Goal: Information Seeking & Learning: Learn about a topic

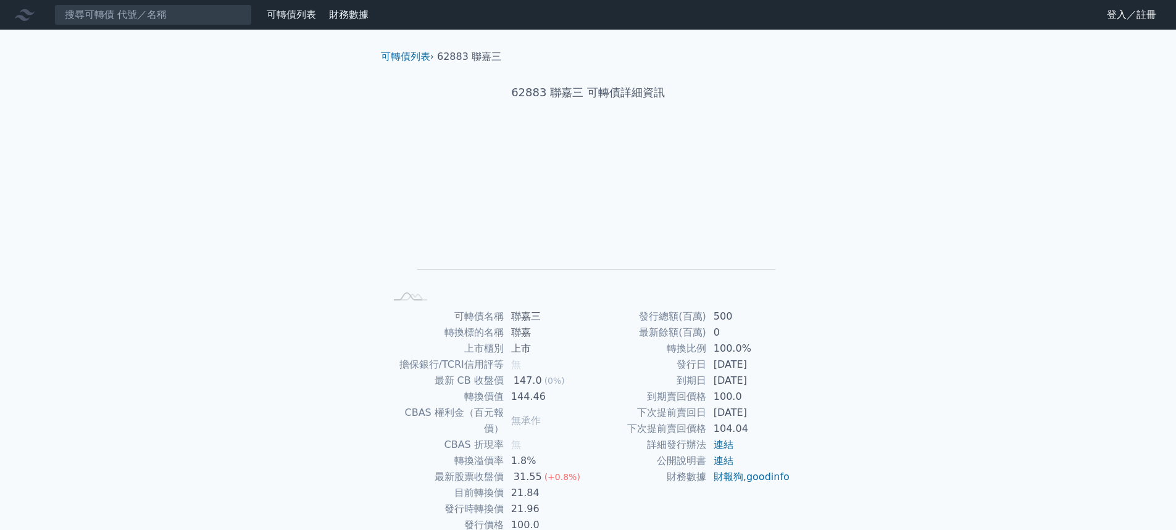
click at [289, 18] on link "可轉債列表" at bounding box center [291, 15] width 49 height 12
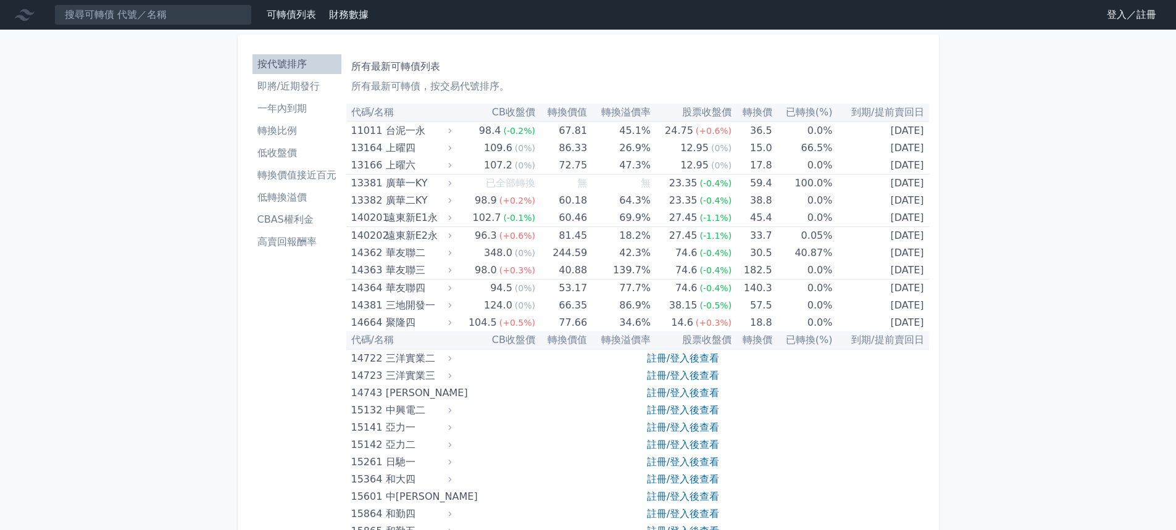
click at [275, 88] on li "即將/近期發行" at bounding box center [297, 86] width 89 height 15
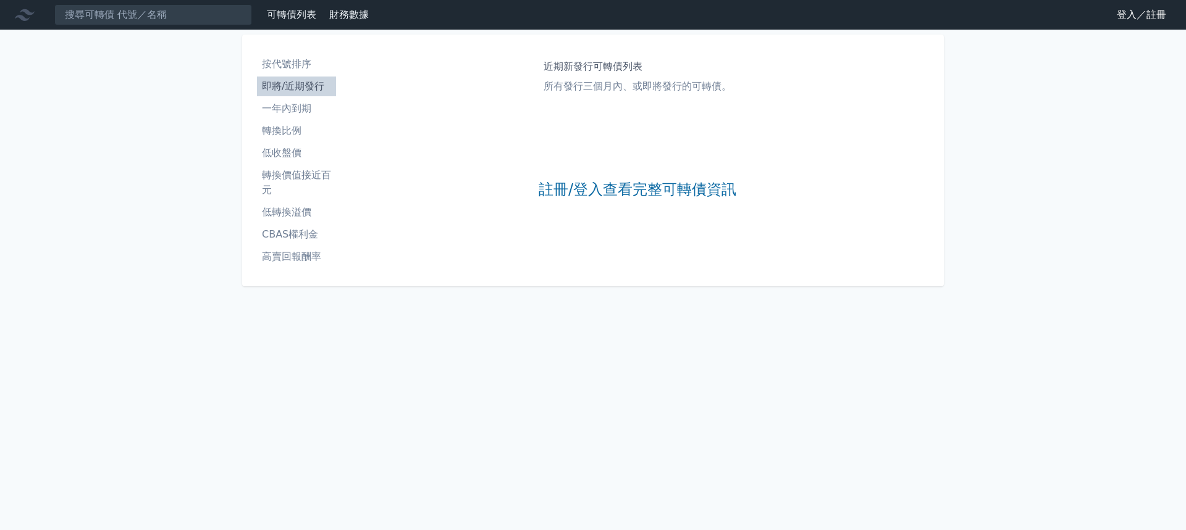
click at [1127, 17] on link "登入／註冊" at bounding box center [1141, 15] width 69 height 20
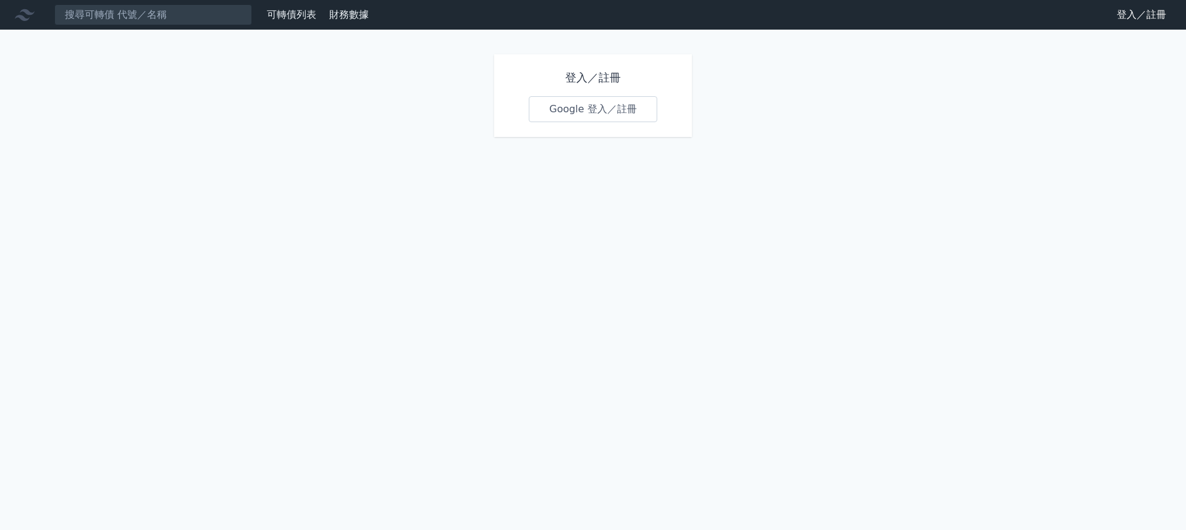
click at [579, 109] on link "Google 登入／註冊" at bounding box center [593, 109] width 128 height 26
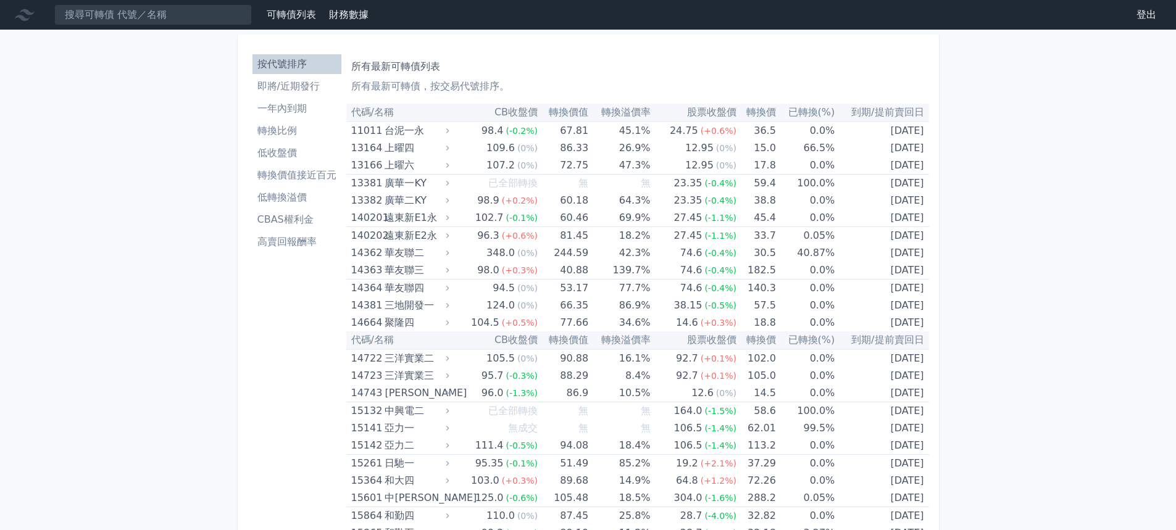
click at [287, 89] on li "即將/近期發行" at bounding box center [297, 86] width 89 height 15
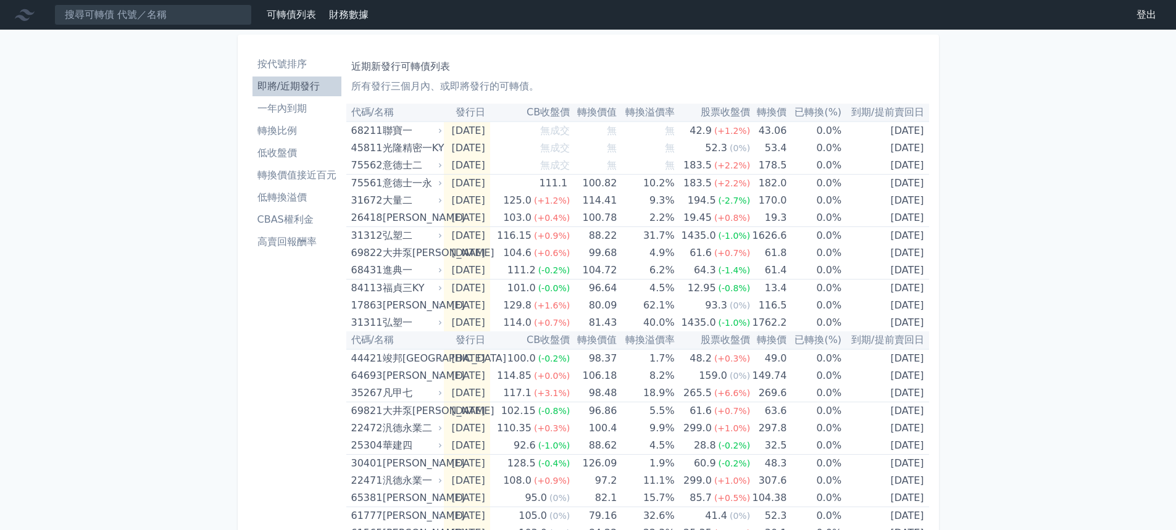
click at [294, 101] on li "一年內到期" at bounding box center [297, 108] width 89 height 15
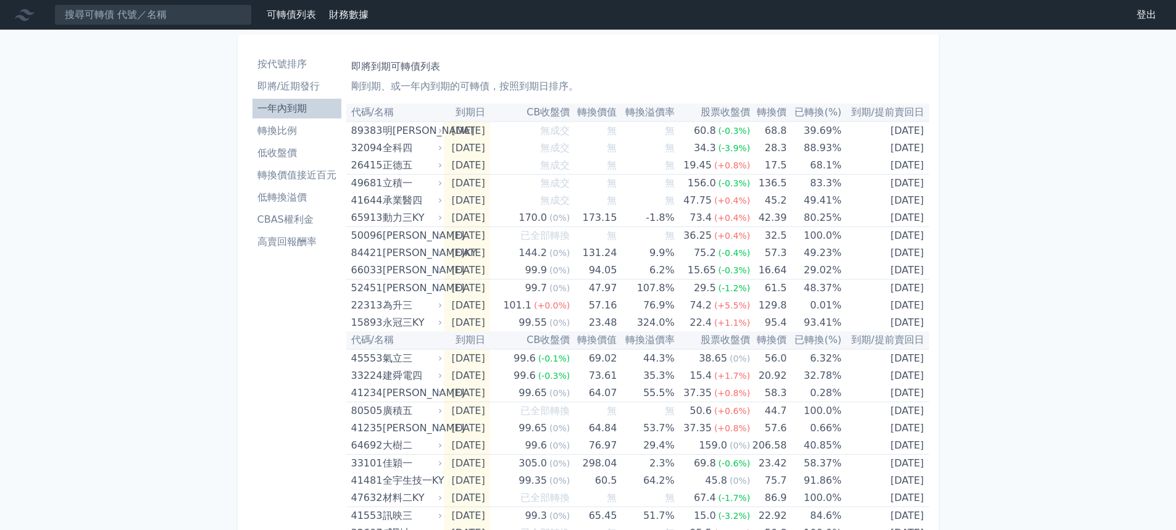
click at [297, 109] on li "一年內到期" at bounding box center [297, 108] width 89 height 15
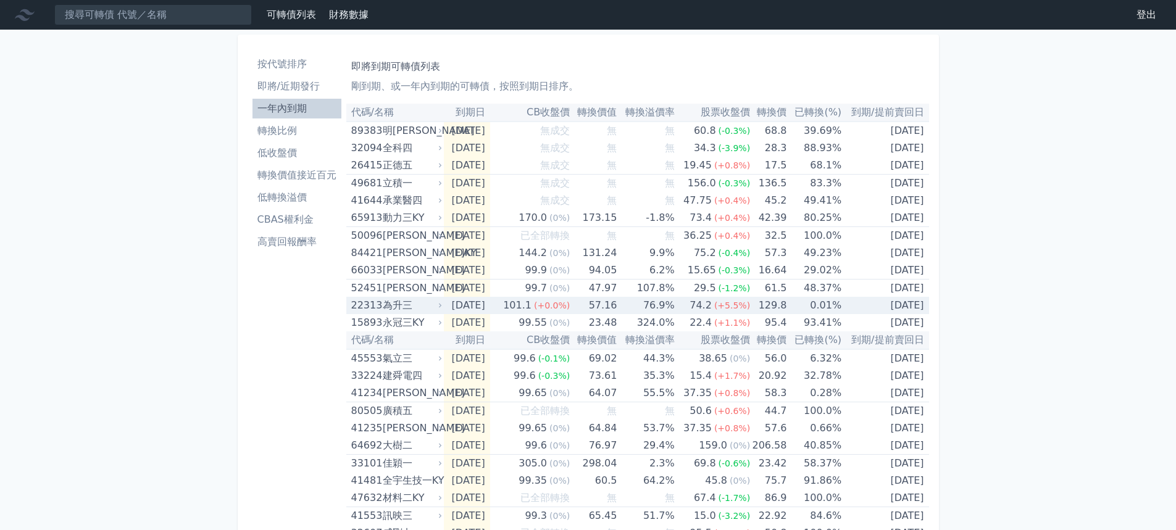
click at [776, 305] on td "129.8" at bounding box center [768, 305] width 36 height 17
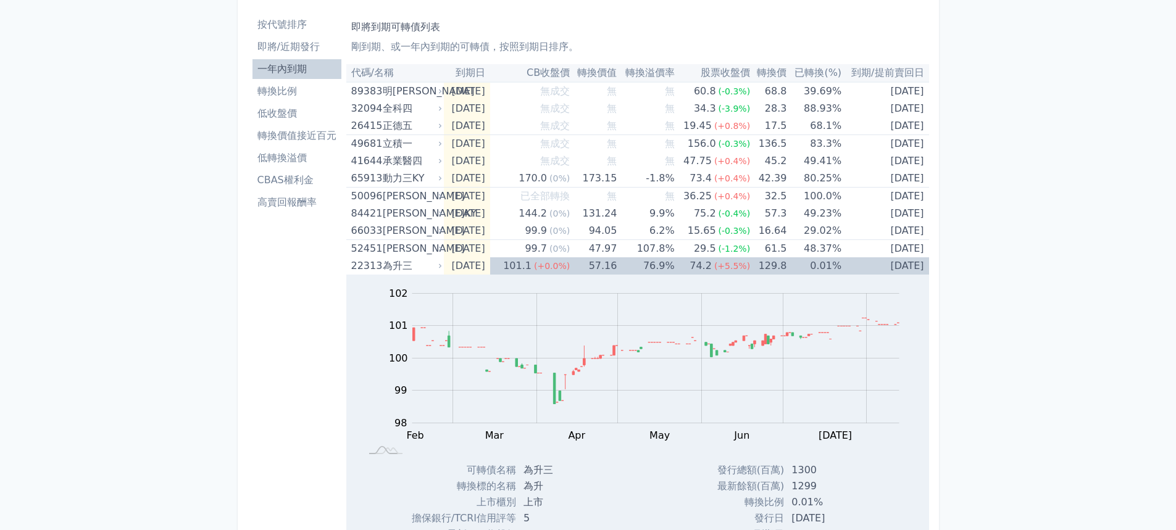
scroll to position [62, 0]
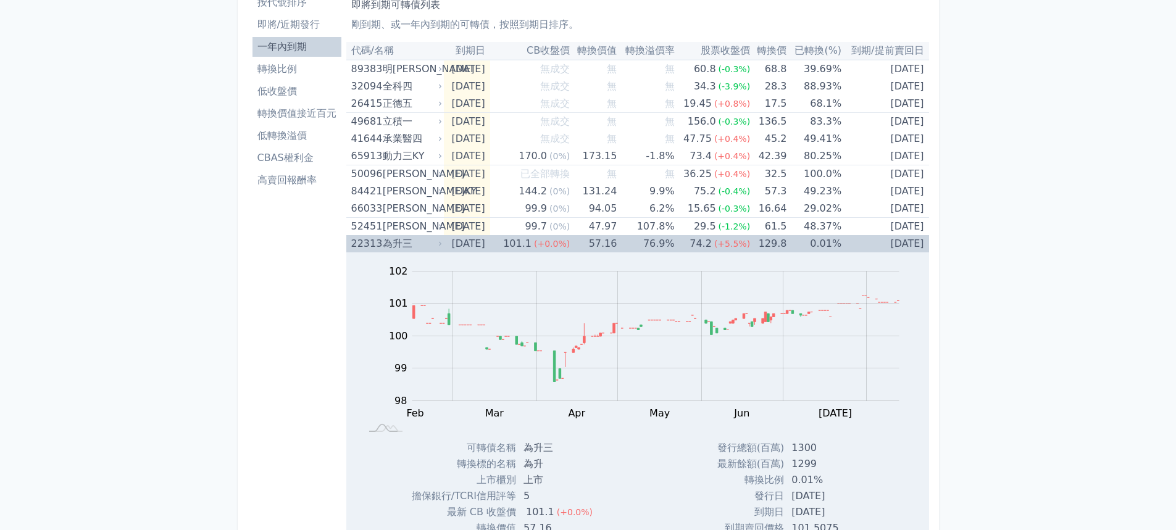
click at [779, 241] on td "129.8" at bounding box center [768, 243] width 36 height 17
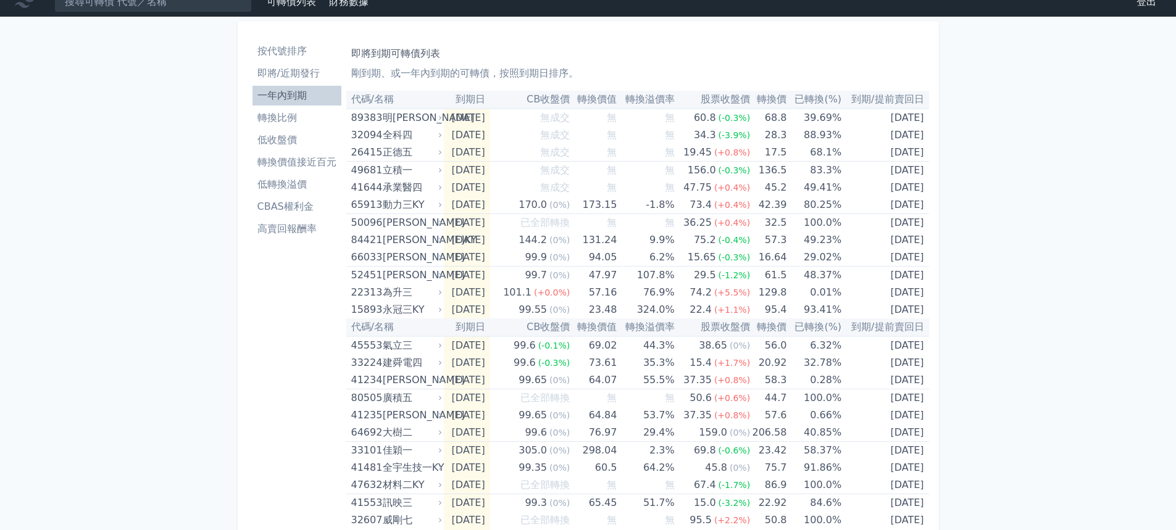
scroll to position [0, 0]
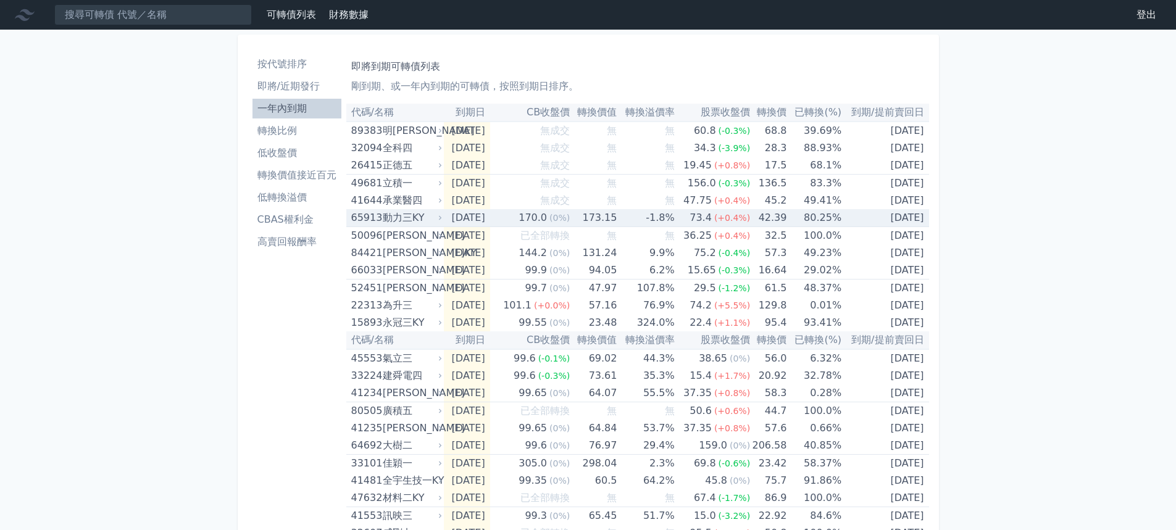
click at [793, 217] on td "80.25%" at bounding box center [814, 218] width 55 height 18
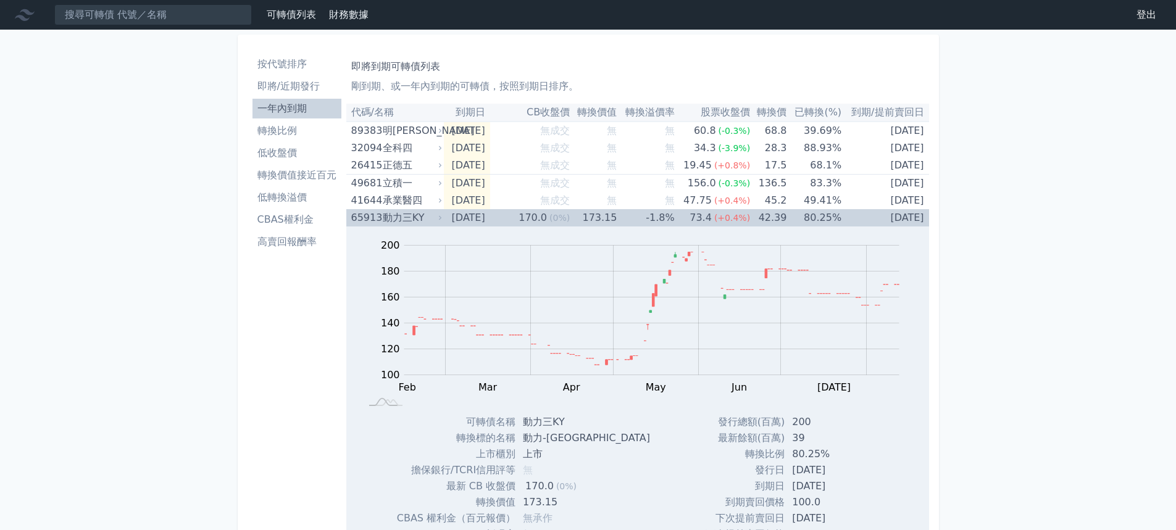
click at [603, 217] on td "173.15" at bounding box center [593, 217] width 47 height 17
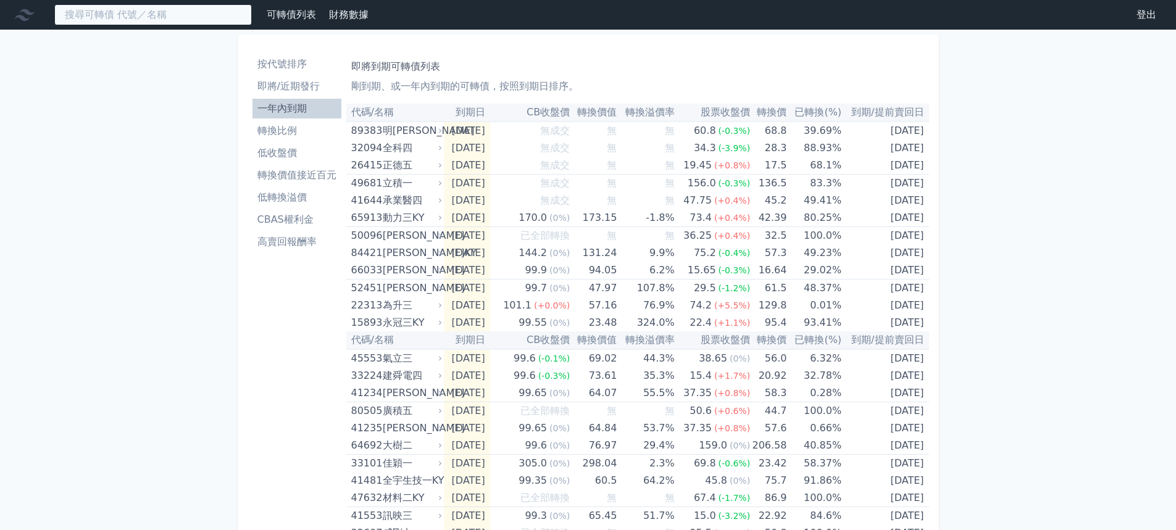
click at [144, 12] on input at bounding box center [153, 14] width 198 height 21
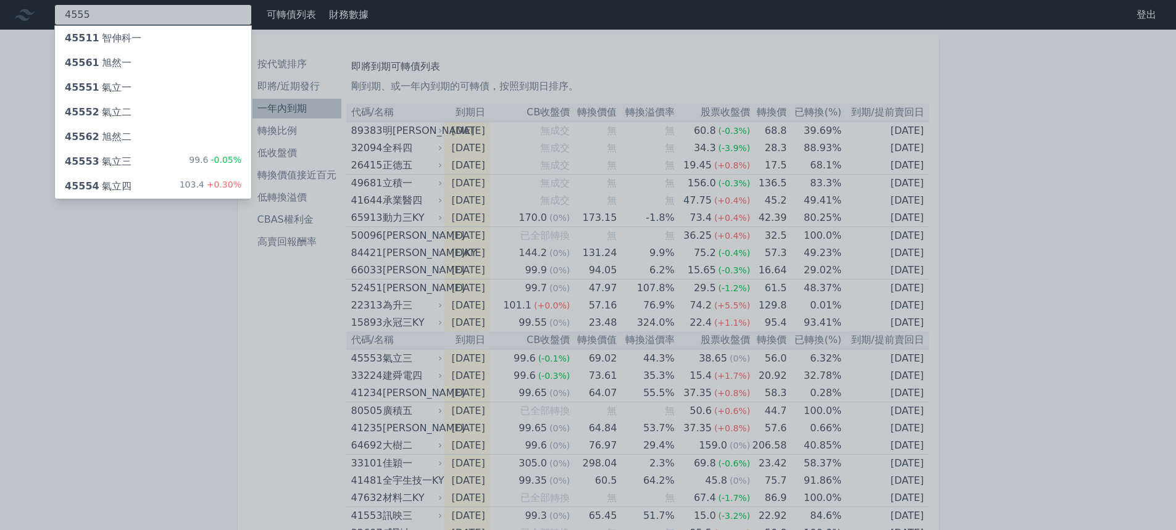
type input "4555"
click at [136, 112] on div "45552 氣立二" at bounding box center [153, 112] width 196 height 25
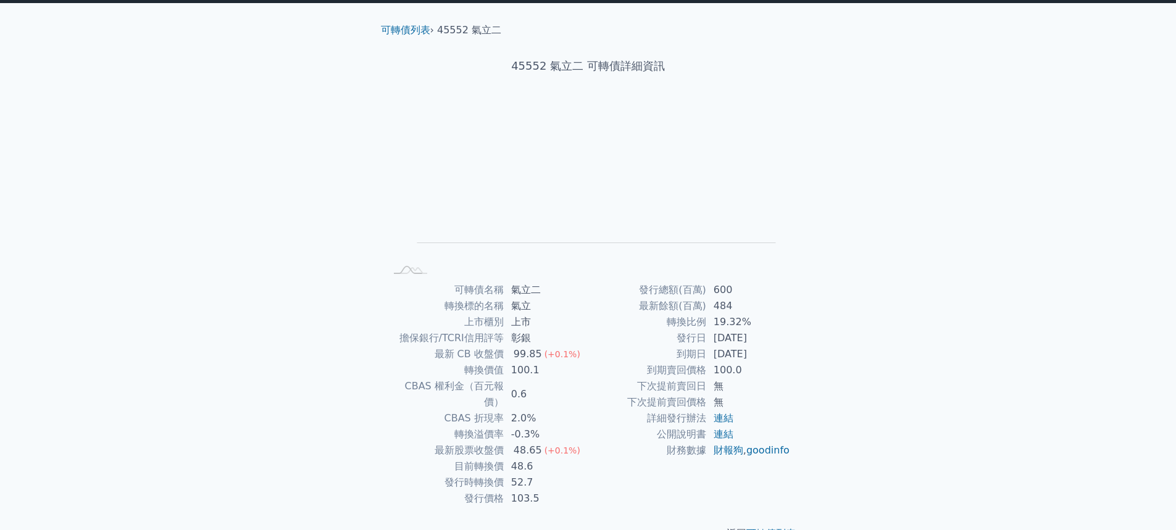
scroll to position [41, 0]
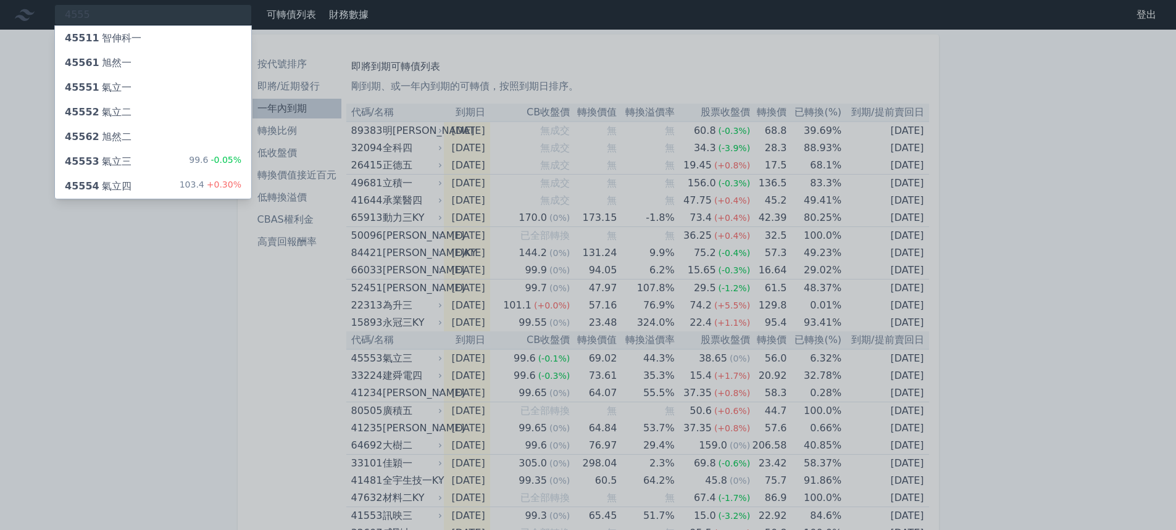
click at [127, 115] on div "45552 氣立二" at bounding box center [153, 112] width 196 height 25
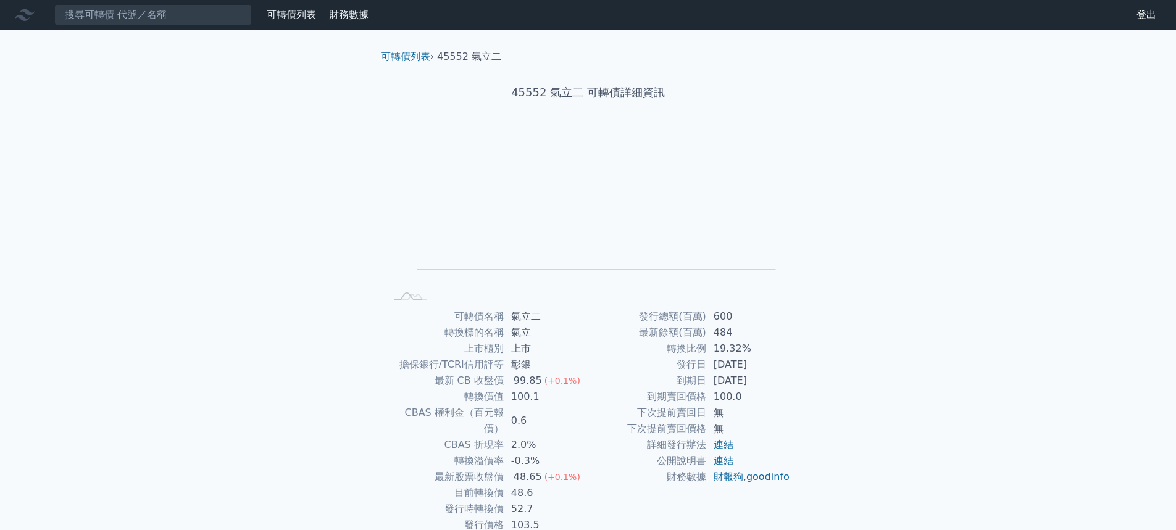
scroll to position [41, 0]
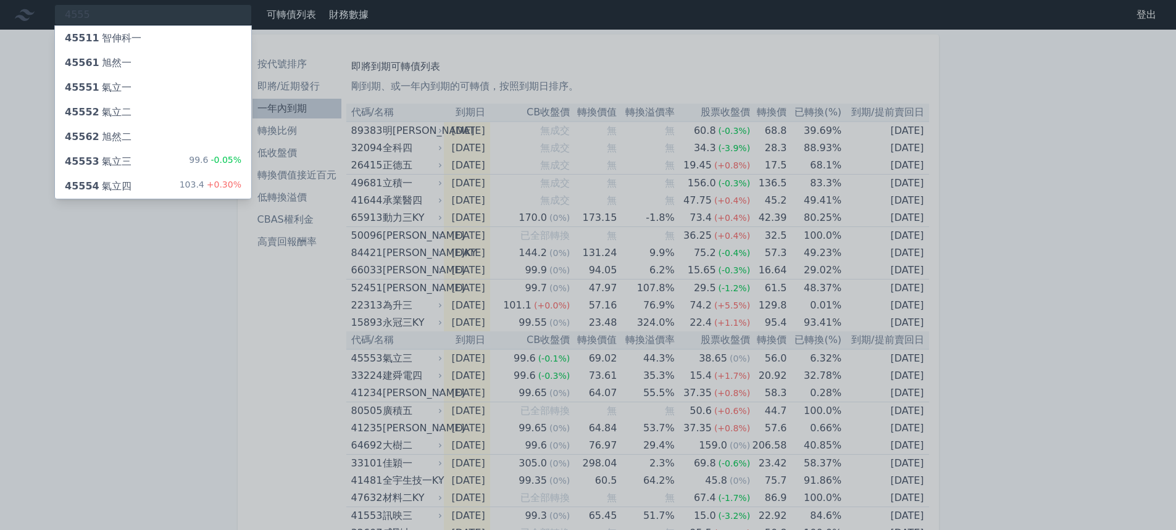
click at [135, 153] on div "45553 氣立三 99.6 -0.05%" at bounding box center [153, 161] width 196 height 25
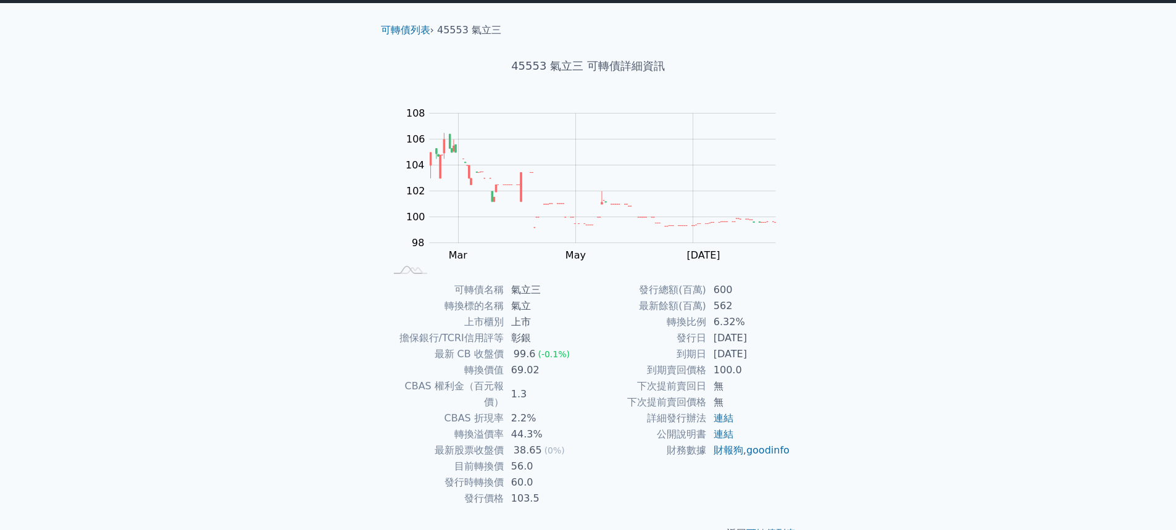
scroll to position [41, 0]
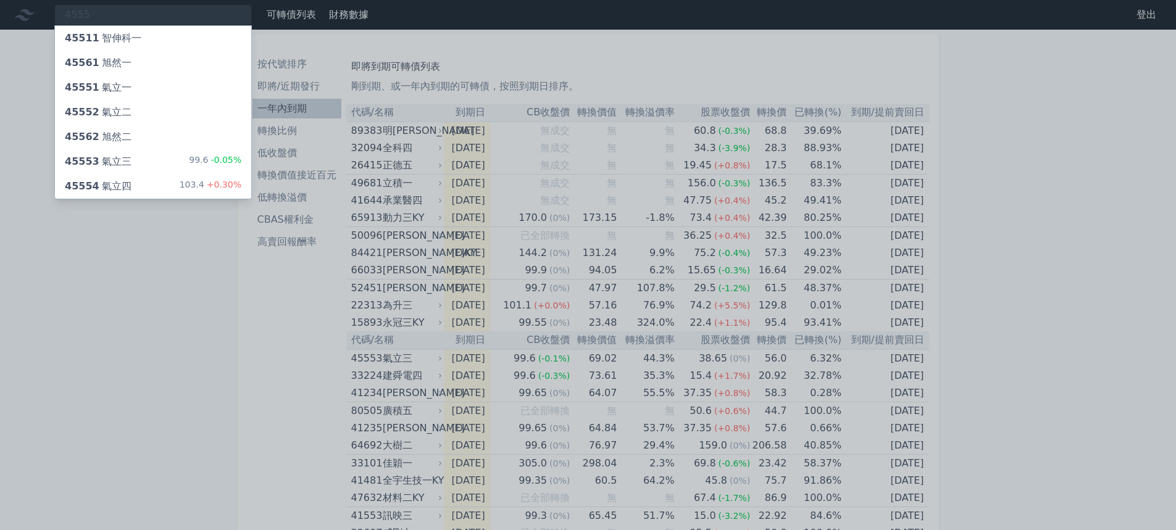
click at [585, 205] on div at bounding box center [588, 265] width 1176 height 530
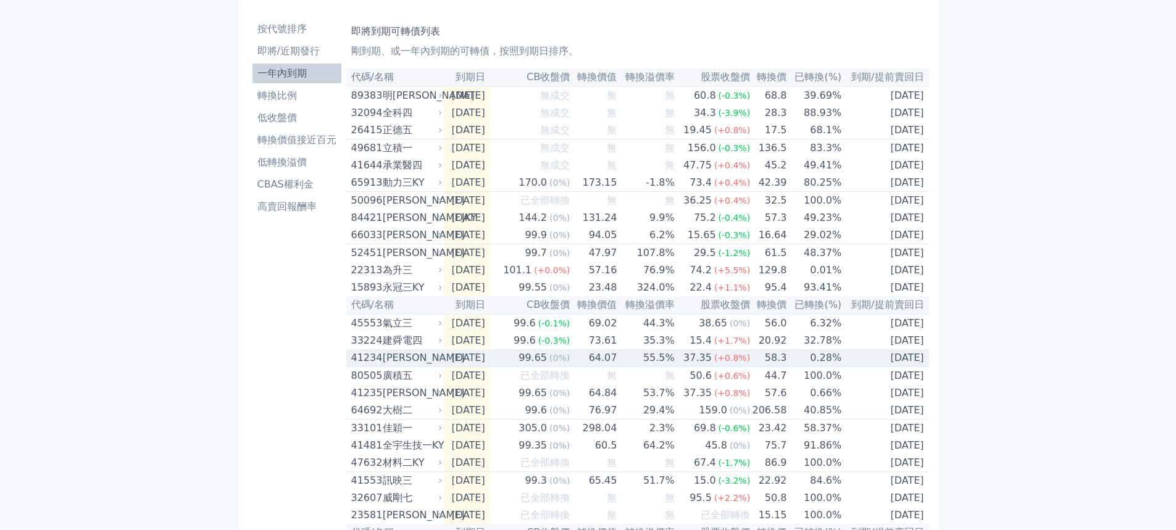
scroll to position [12, 0]
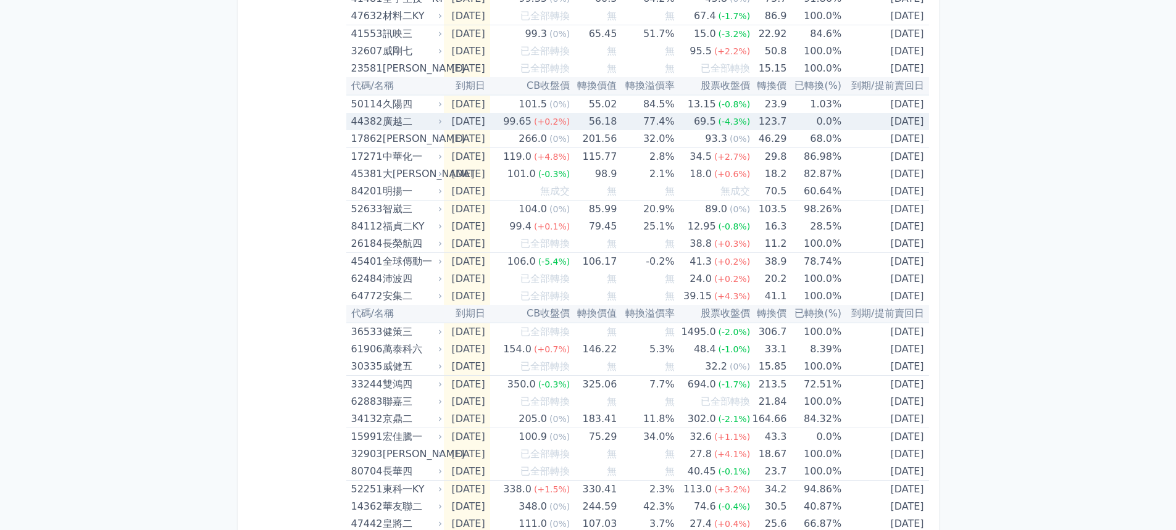
scroll to position [506, 0]
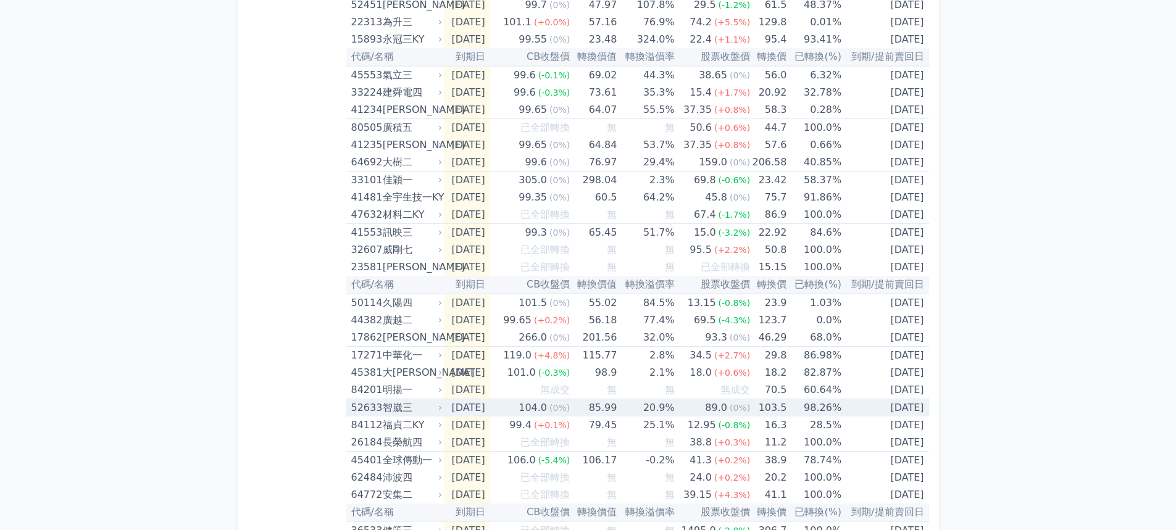
scroll to position [12, 0]
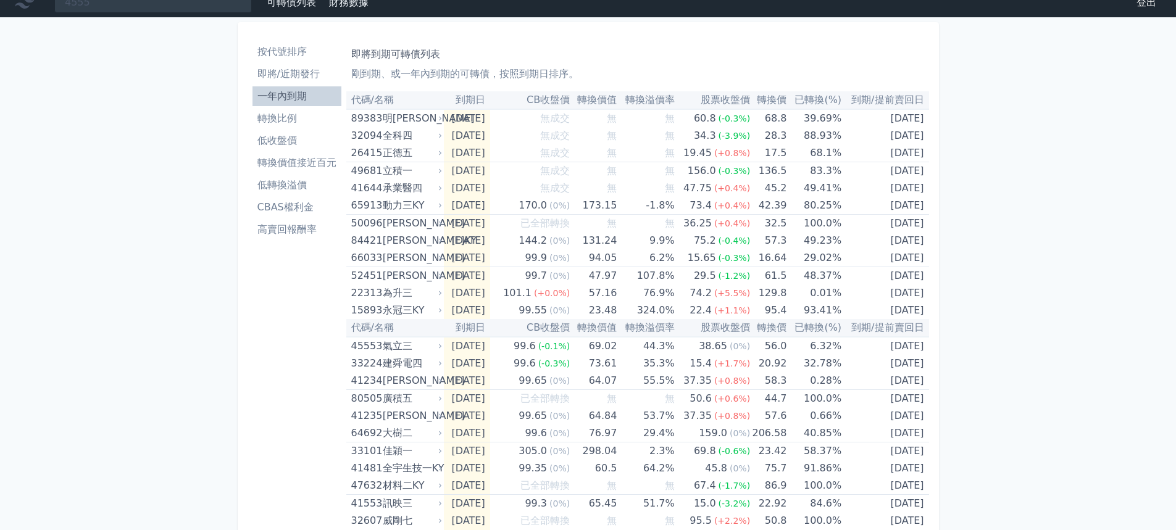
click at [312, 166] on li "轉換價值接近百元" at bounding box center [297, 163] width 89 height 15
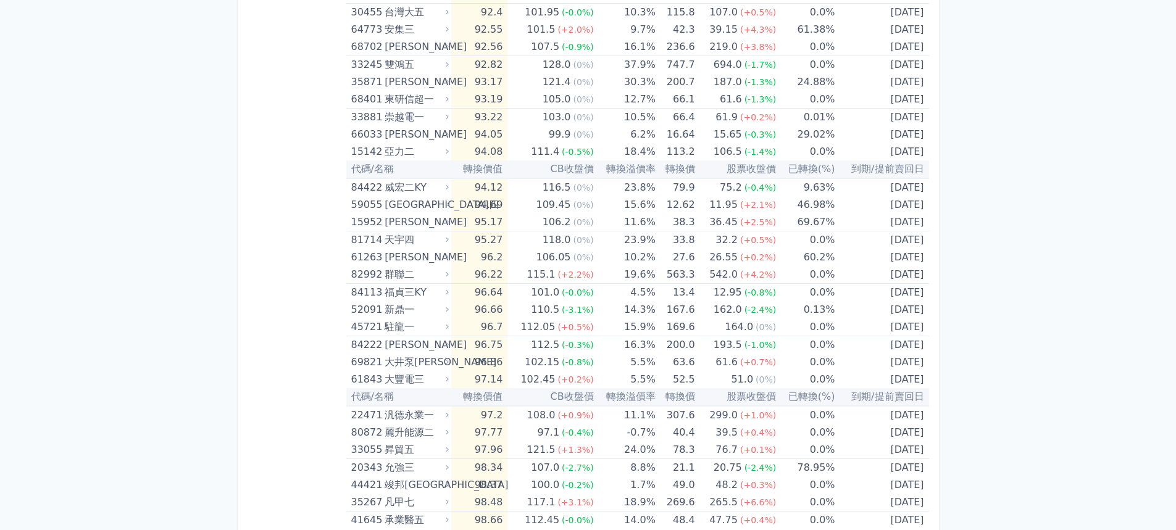
scroll to position [1331, 0]
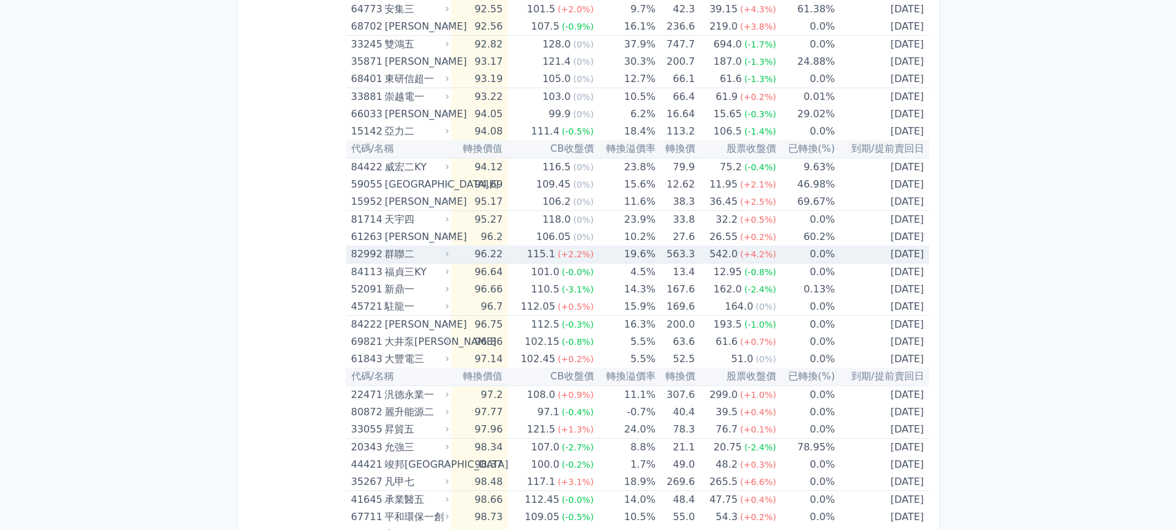
click at [659, 250] on td "563.3" at bounding box center [676, 255] width 40 height 18
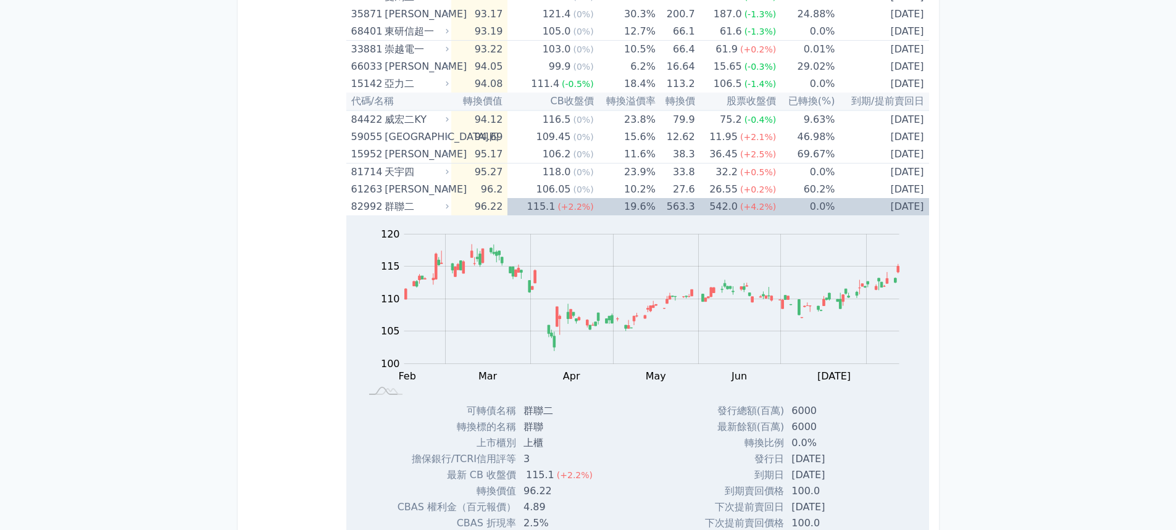
scroll to position [1392, 0]
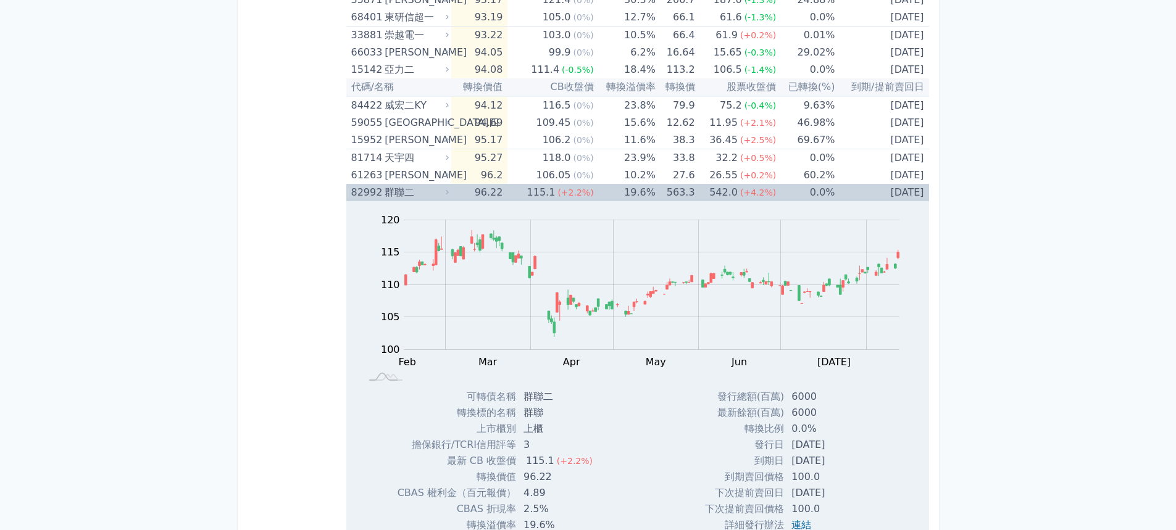
click at [605, 192] on td "19.6%" at bounding box center [625, 192] width 62 height 17
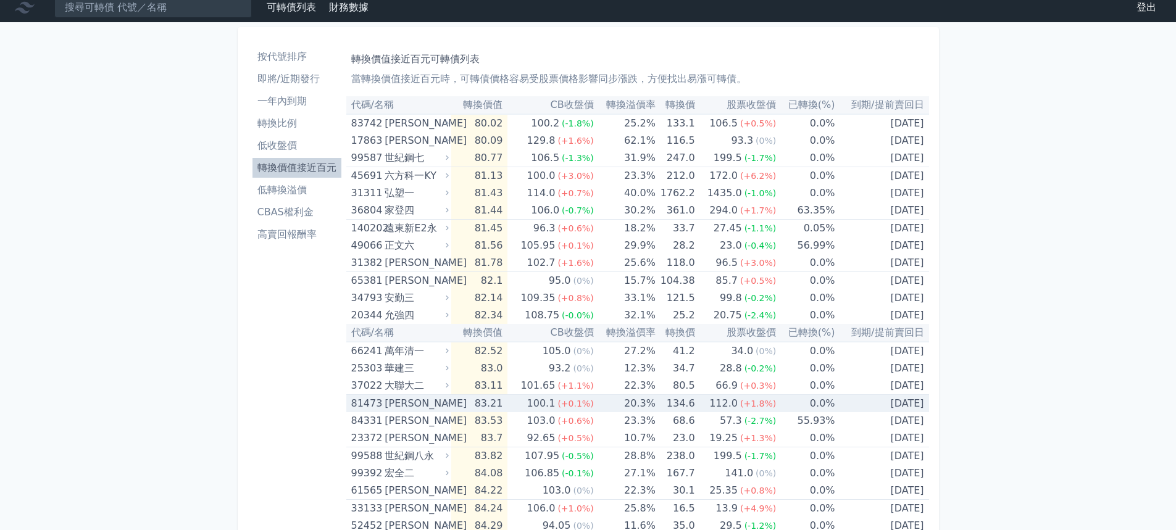
scroll to position [0, 0]
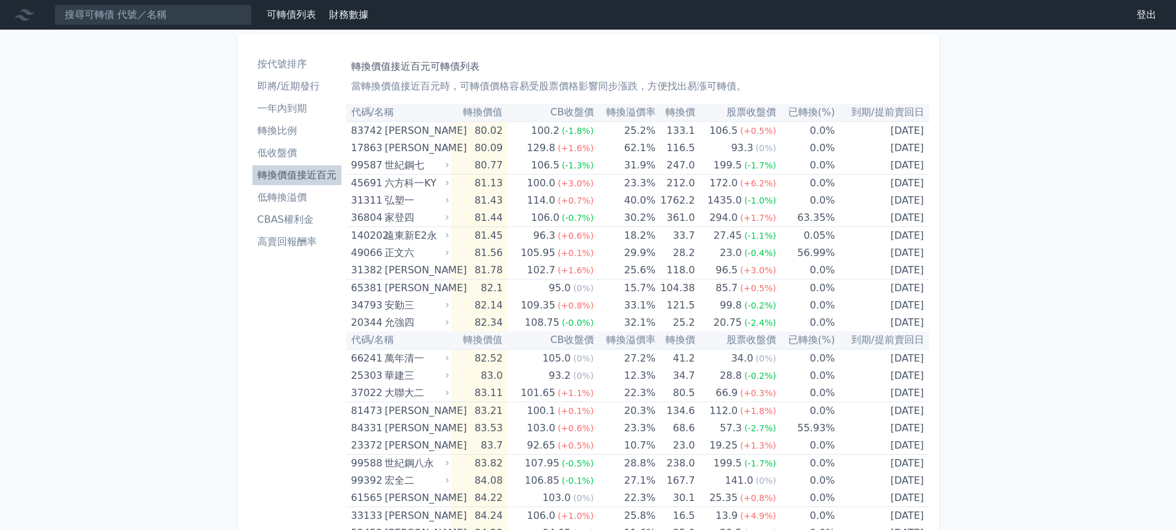
click at [283, 126] on li "轉換比例" at bounding box center [297, 131] width 89 height 15
click at [287, 148] on li "低收盤價" at bounding box center [297, 153] width 89 height 15
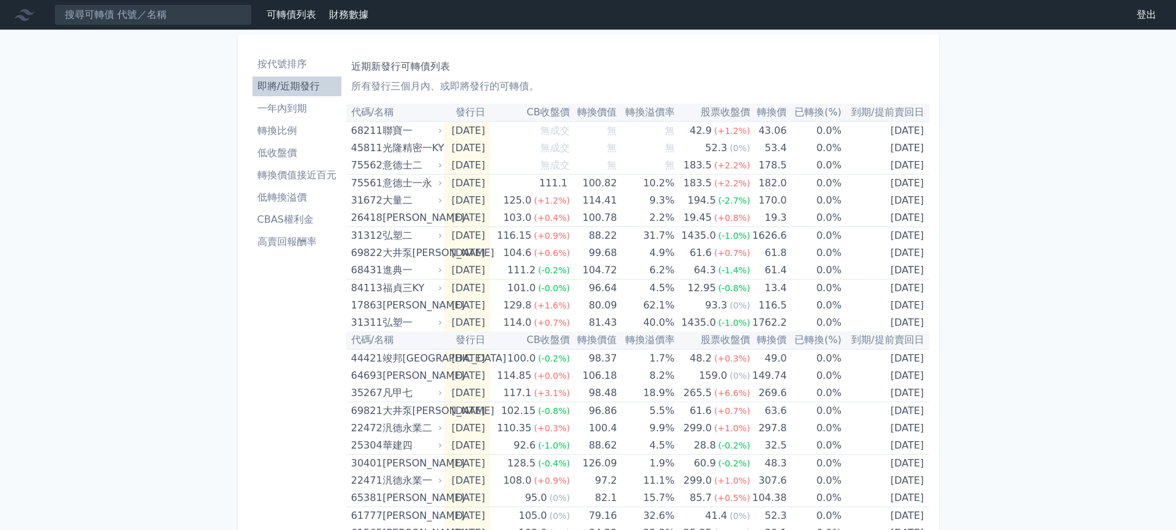
click at [294, 104] on li "一年內到期" at bounding box center [297, 108] width 89 height 15
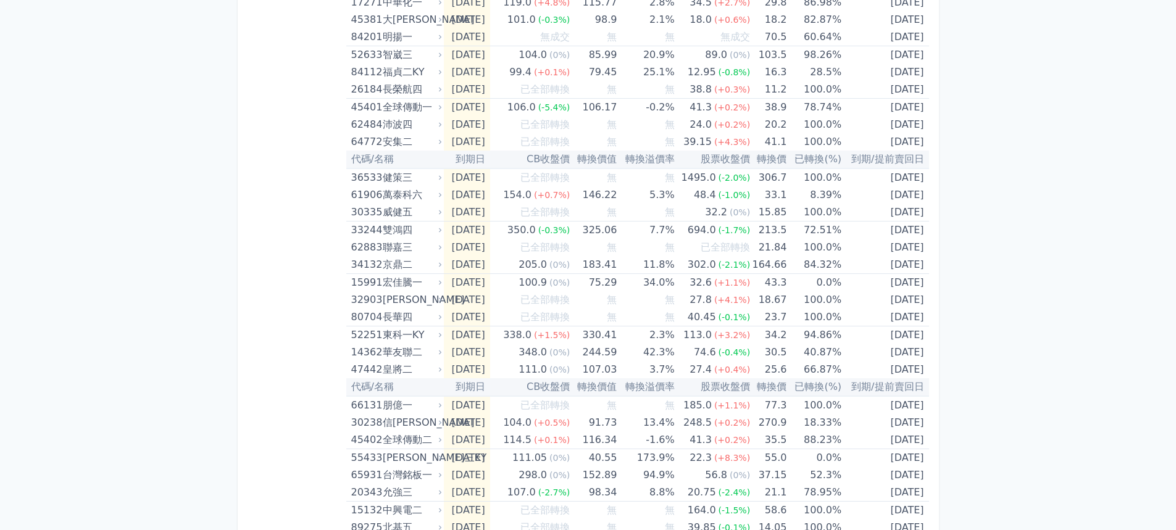
scroll to position [865, 0]
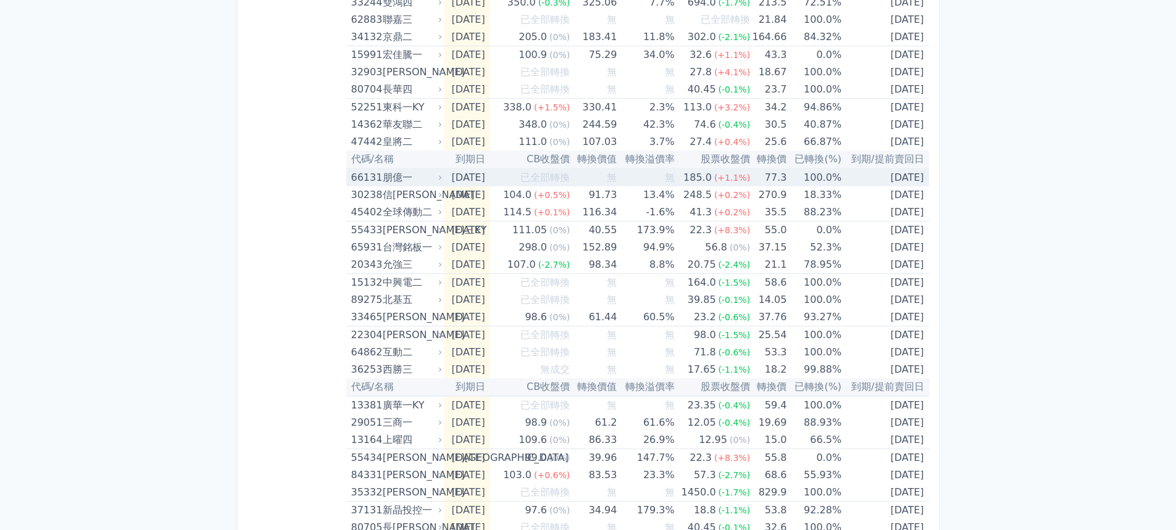
click at [773, 178] on td "77.3" at bounding box center [768, 178] width 36 height 18
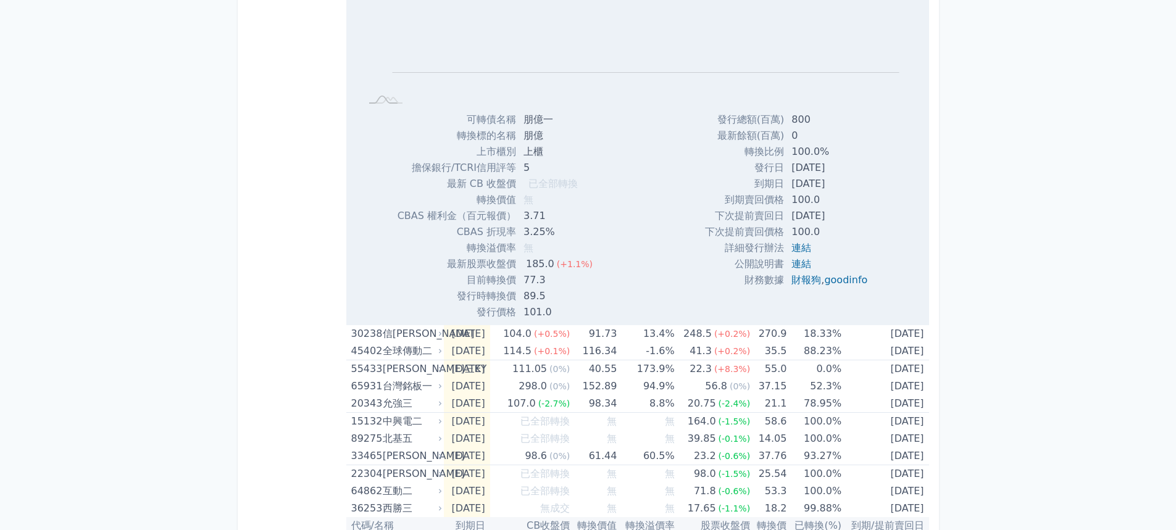
scroll to position [926, 0]
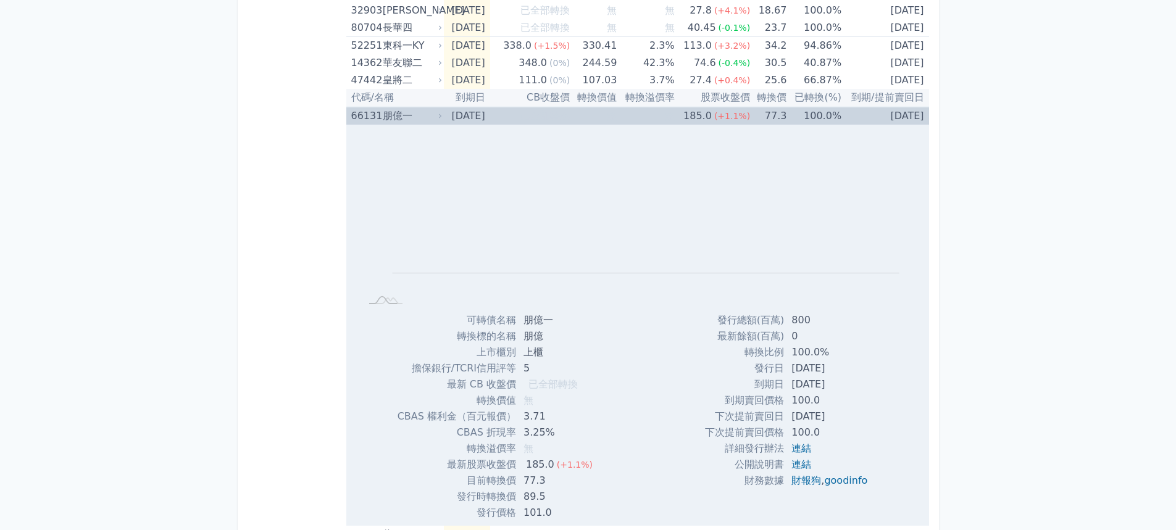
click at [529, 115] on td "已全部轉換" at bounding box center [530, 116] width 80 height 18
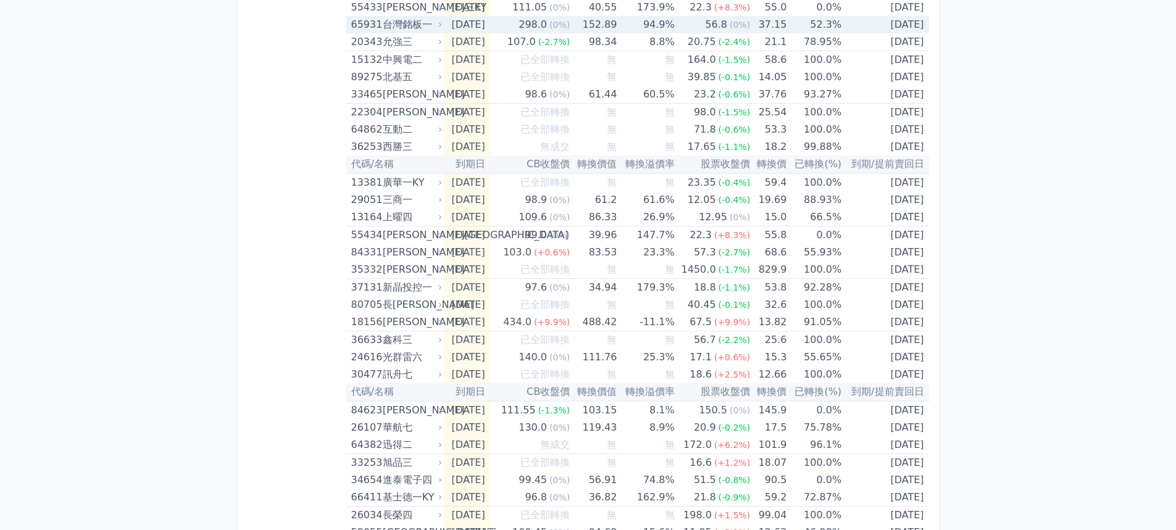
scroll to position [1112, 0]
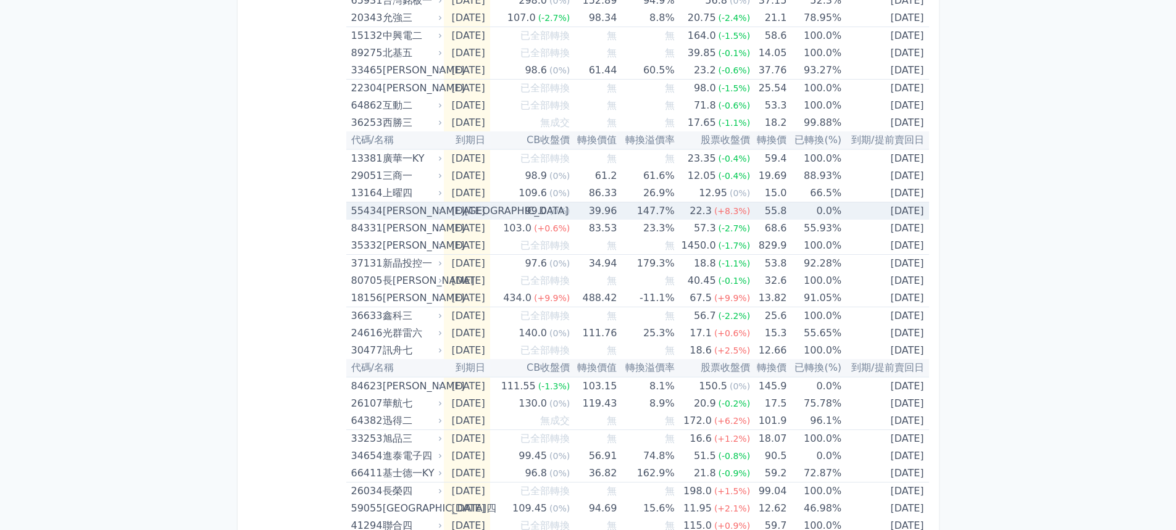
click at [735, 216] on span "(+8.3%)" at bounding box center [732, 211] width 36 height 10
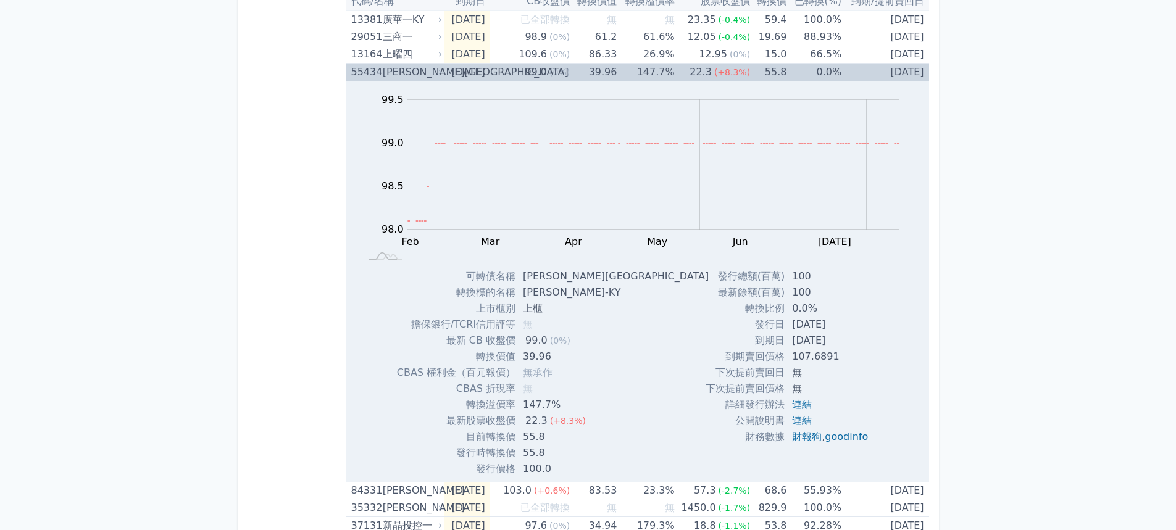
scroll to position [1173, 0]
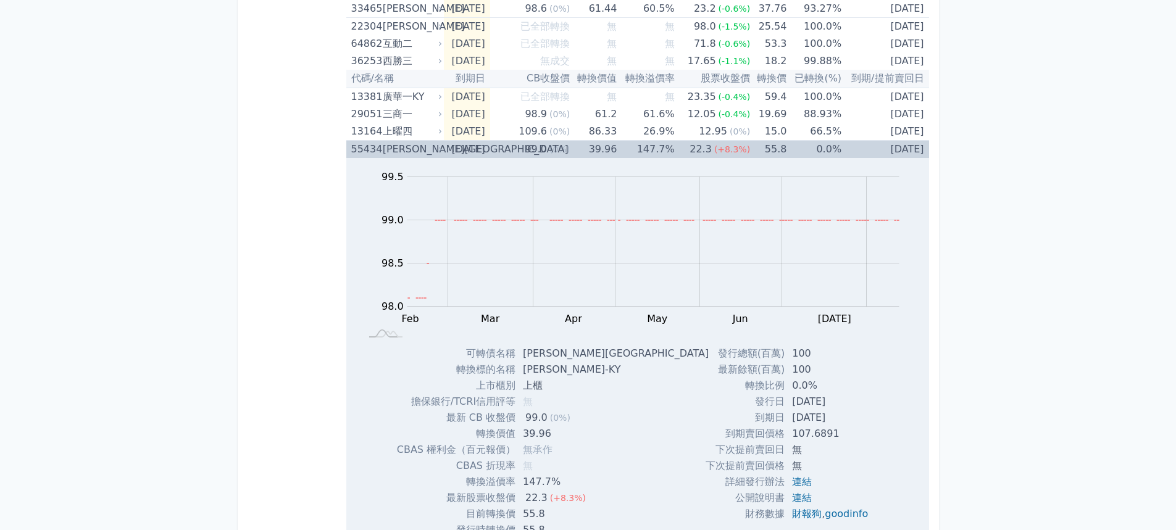
click at [798, 146] on td "0.0%" at bounding box center [814, 150] width 55 height 18
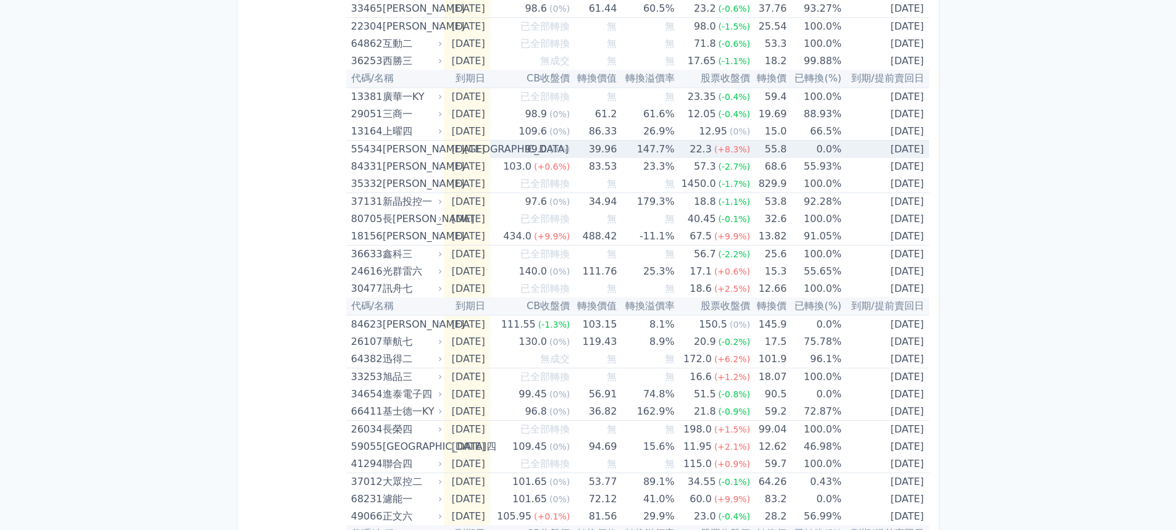
click at [798, 146] on td "0.0%" at bounding box center [814, 150] width 55 height 18
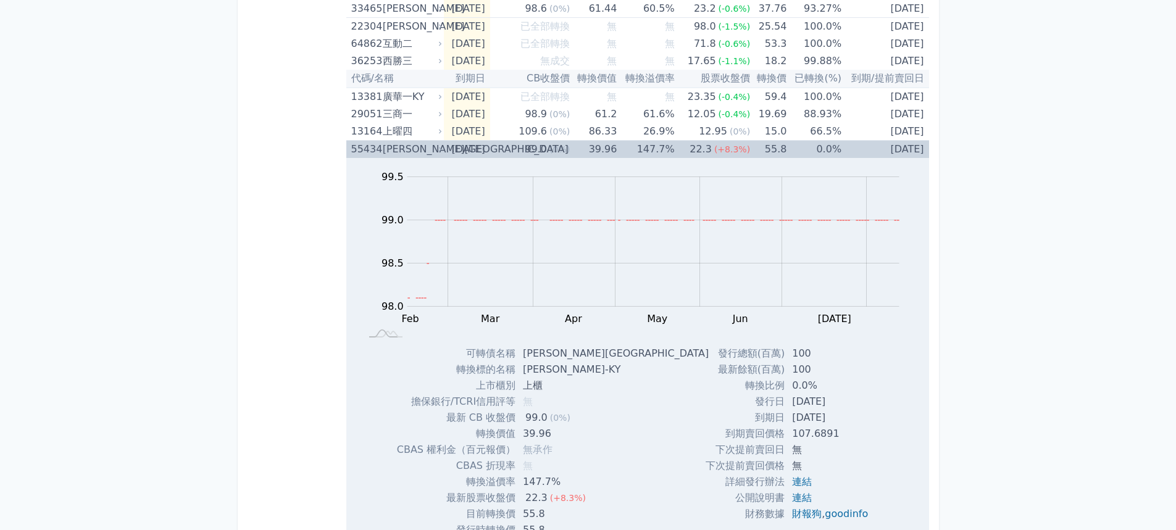
click at [921, 264] on div "Zoom Out 98.4 97.4 97.6 97.8 98.0 98.2 100.0 99.5 99.0 98.5 97.5 97.0 L Feb Mar…" at bounding box center [637, 252] width 583 height 188
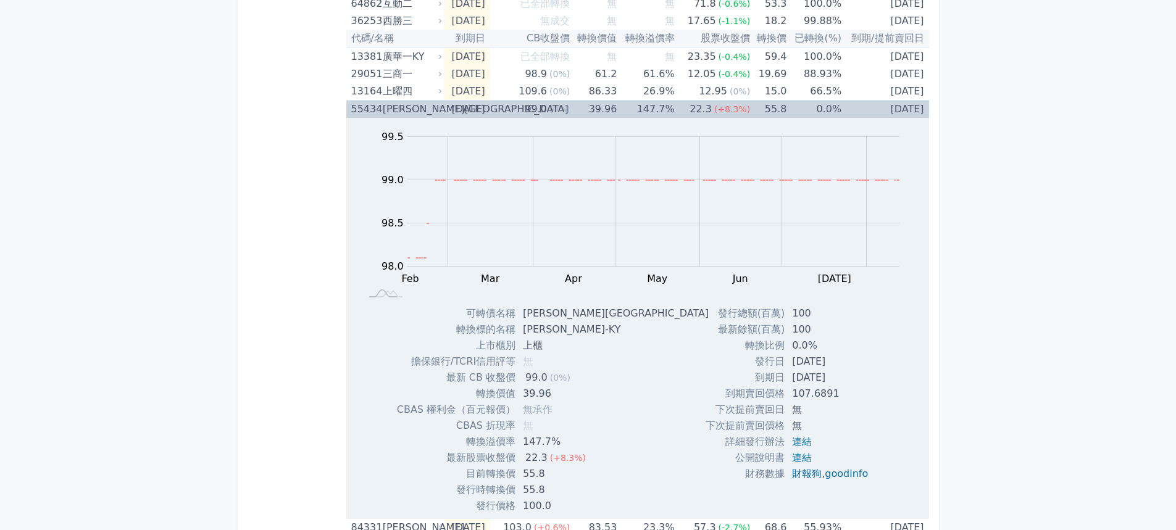
scroll to position [1235, 0]
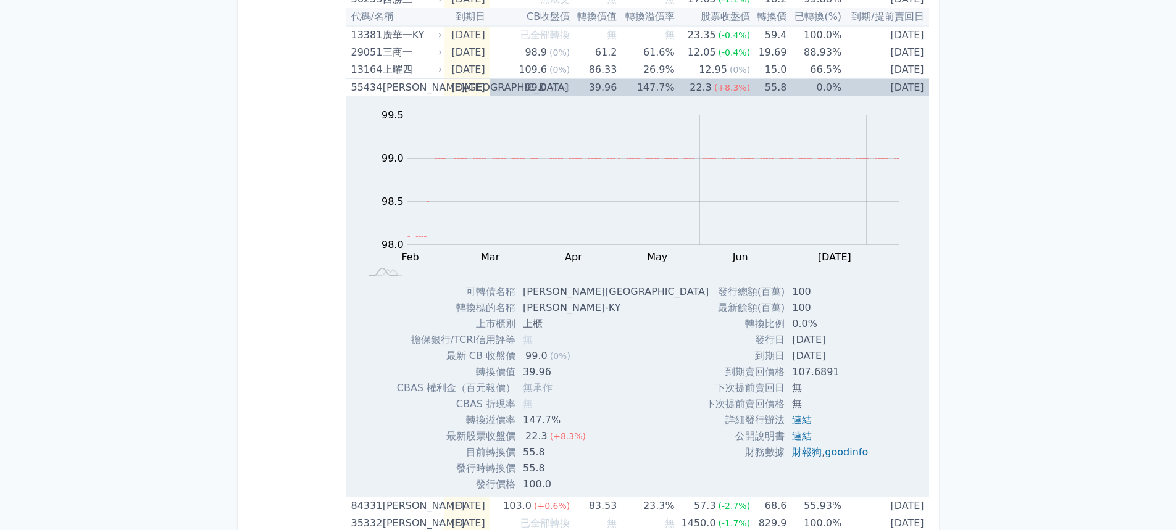
click at [957, 235] on div "可轉債列表 財務數據 可轉債列表 財務數據 登出 登出 按代號排序 即將/近期發行 一年內到期 轉換比例 低收盤價 轉換價值接近百元 低轉換溢價" at bounding box center [588, 70] width 1176 height 2611
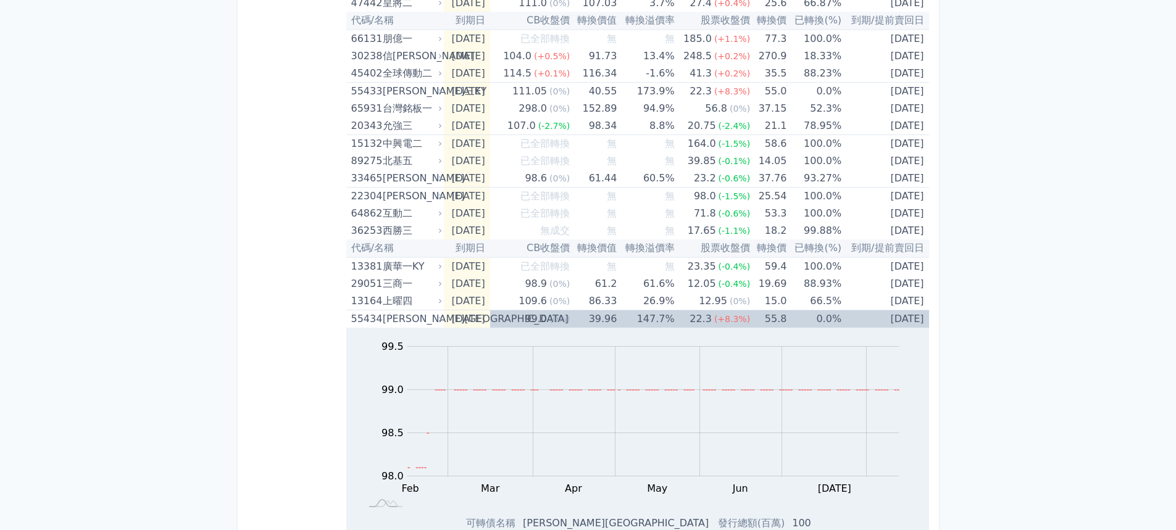
scroll to position [865, 0]
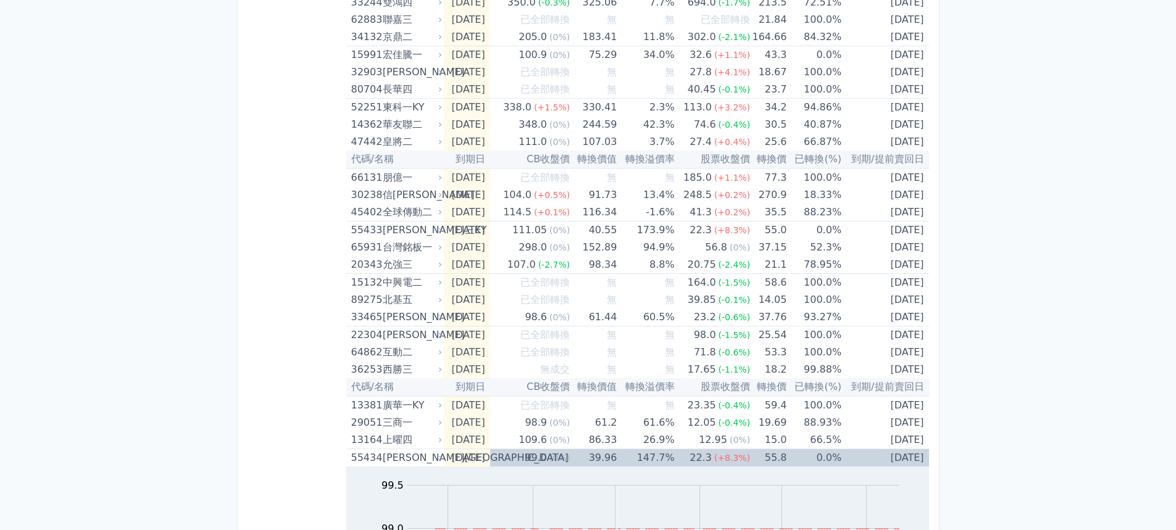
drag, startPoint x: 245, startPoint y: 1, endPoint x: 1039, endPoint y: 165, distance: 811.7
click at [1039, 165] on div "可轉債列表 財務數據 可轉債列表 財務數據 登出 登出 按代號排序 即將/近期發行 一年內到期 轉換比例 低收盤價 轉換價值接近百元 低轉換溢價" at bounding box center [588, 440] width 1176 height 2611
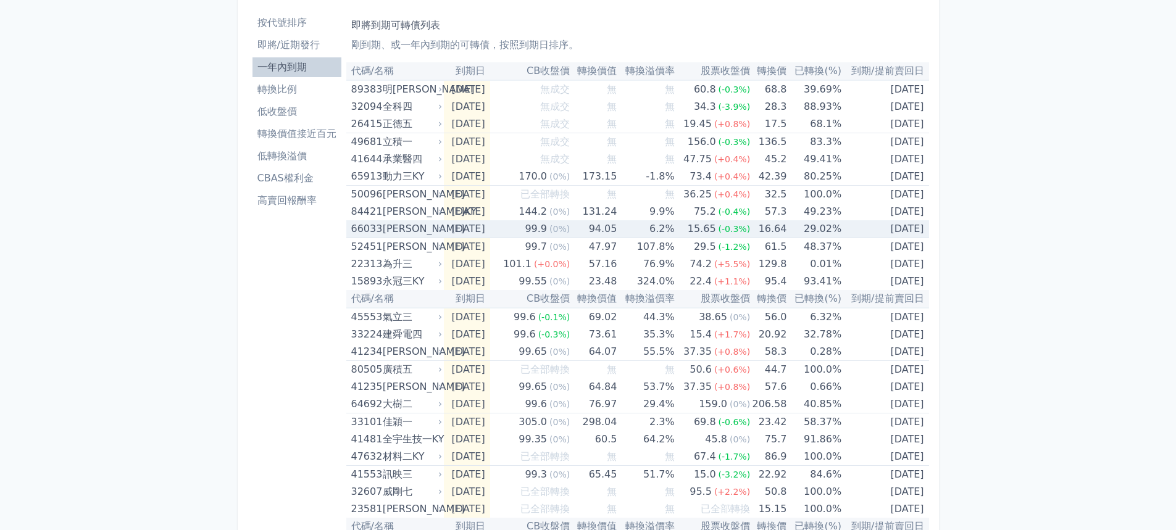
scroll to position [62, 0]
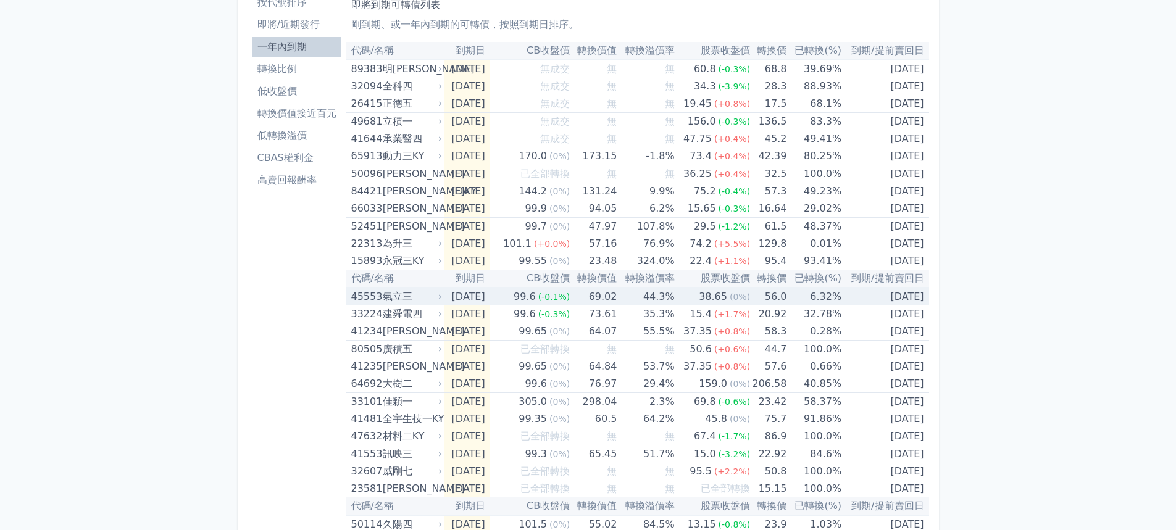
click at [558, 296] on span "(-0.1%)" at bounding box center [554, 297] width 32 height 10
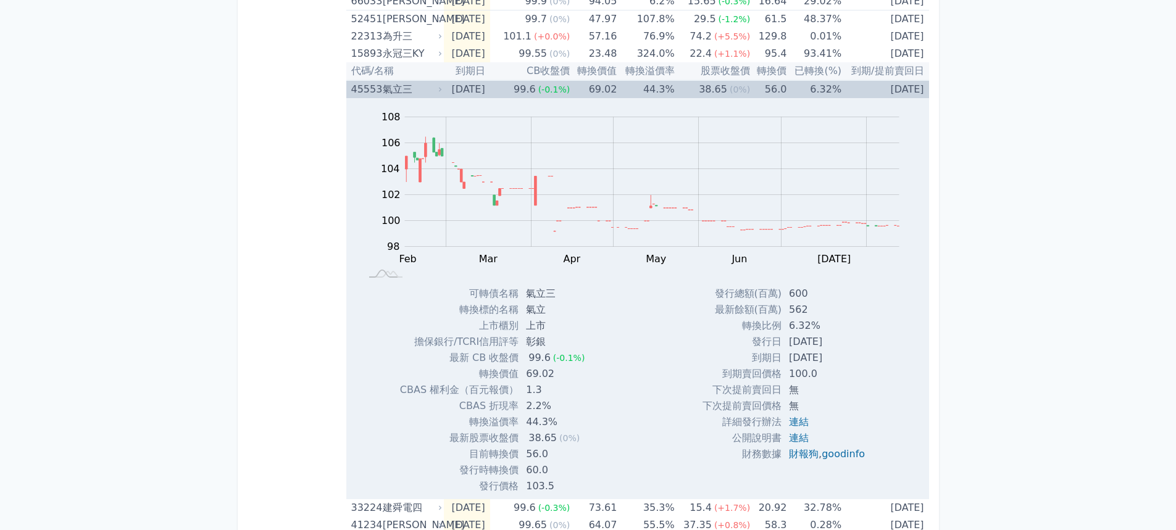
scroll to position [247, 0]
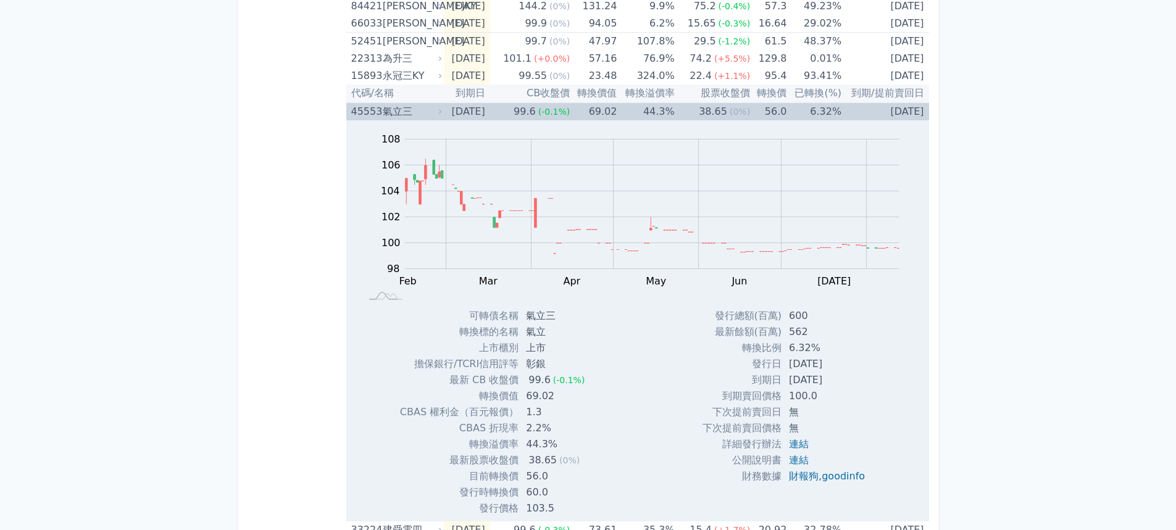
click at [758, 114] on td "56.0" at bounding box center [768, 112] width 36 height 18
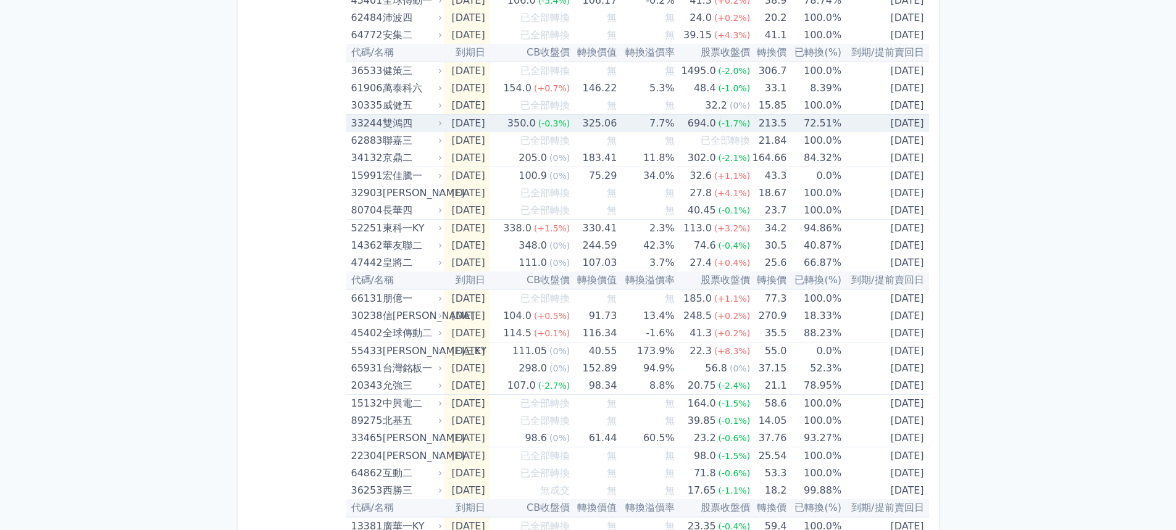
scroll to position [865, 0]
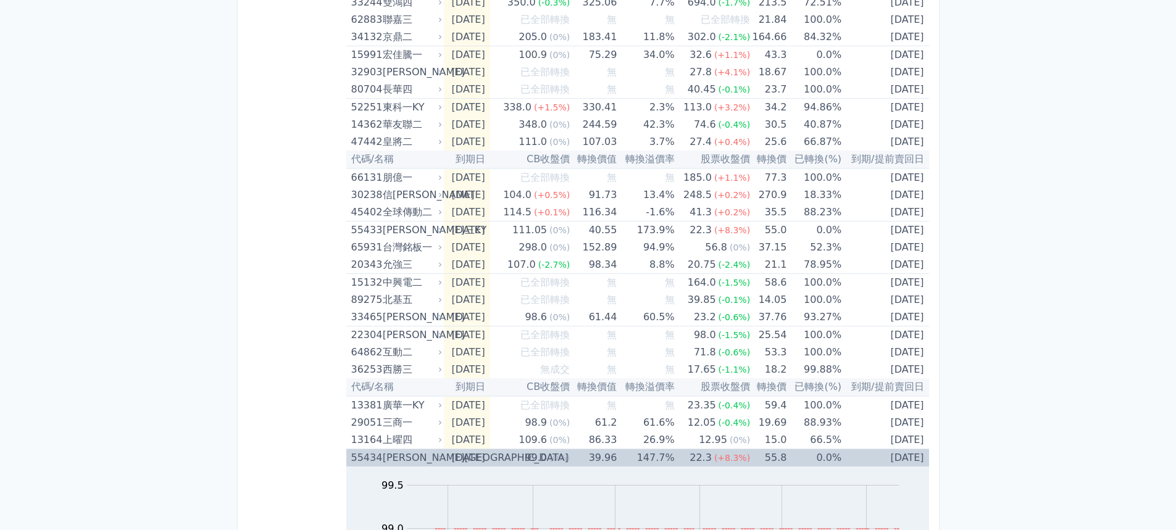
click at [516, 458] on td "99.0 (0%)" at bounding box center [530, 459] width 80 height 18
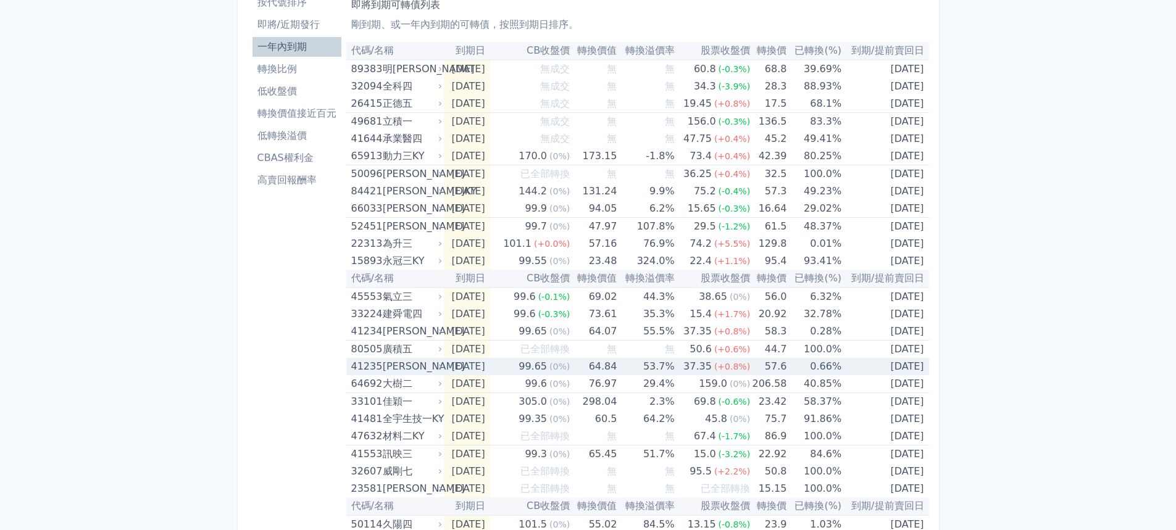
scroll to position [0, 0]
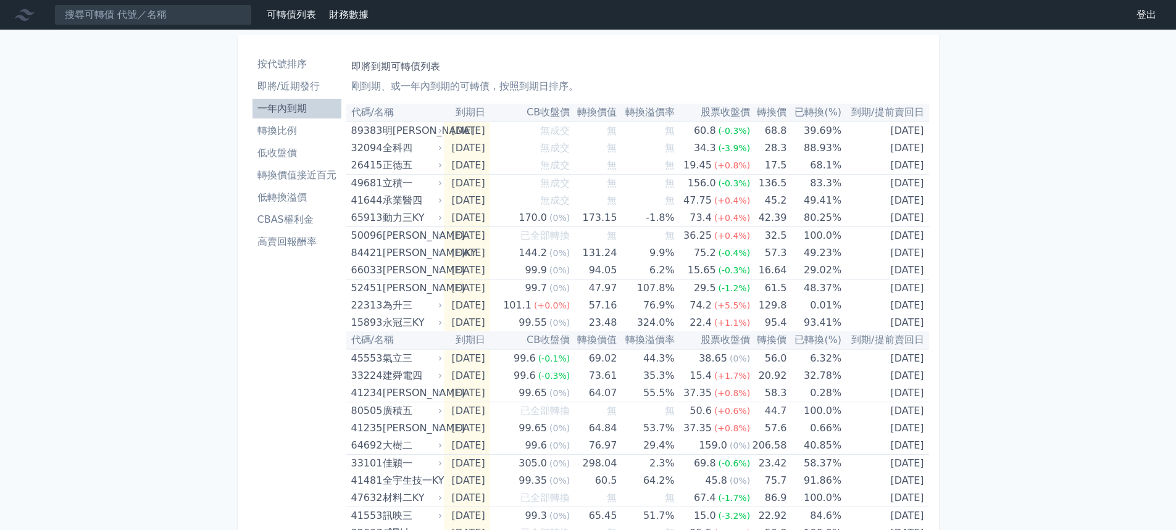
drag, startPoint x: 1023, startPoint y: 148, endPoint x: 1010, endPoint y: 143, distance: 14.5
drag, startPoint x: 261, startPoint y: 1, endPoint x: 1016, endPoint y: 225, distance: 787.0
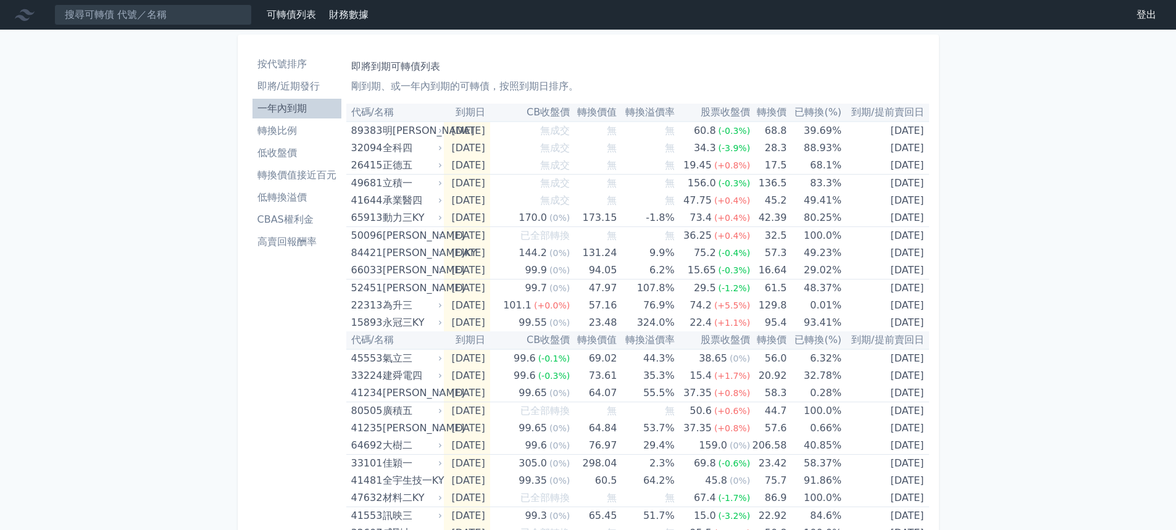
click at [291, 134] on li "轉換比例" at bounding box center [297, 131] width 89 height 15
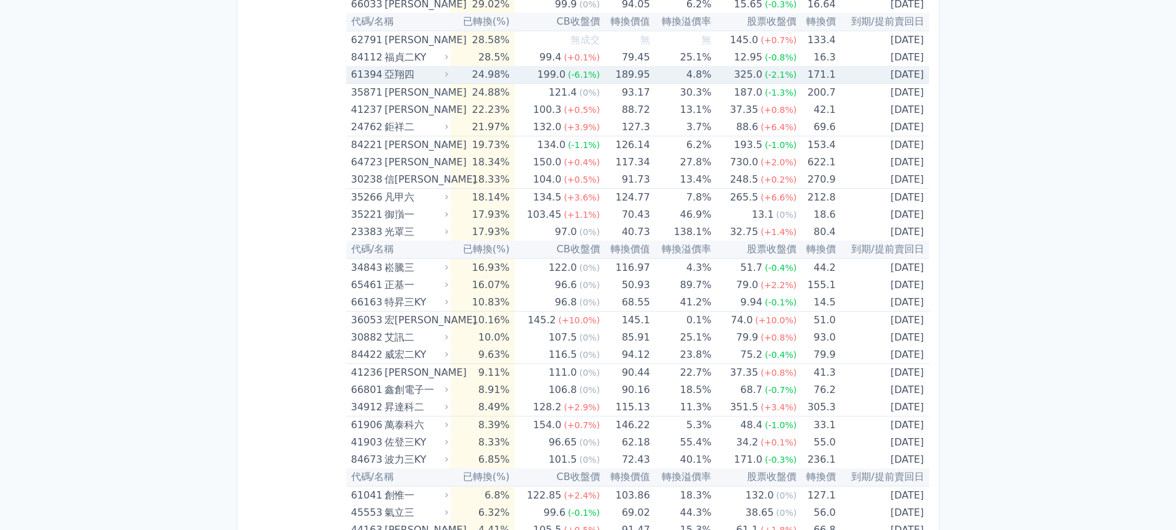
scroll to position [2594, 0]
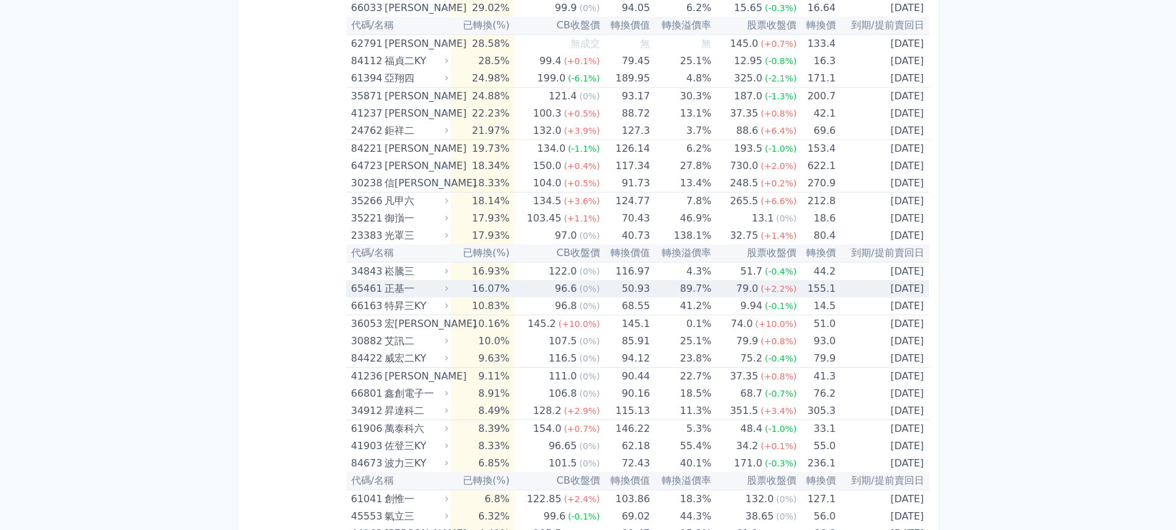
click at [584, 280] on div "(0%)" at bounding box center [589, 288] width 20 height 17
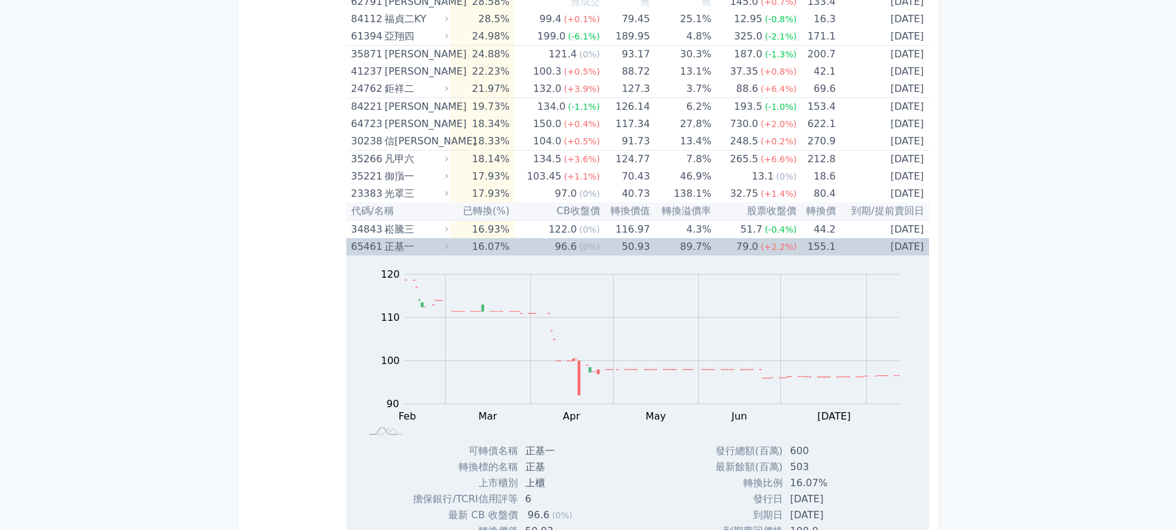
scroll to position [2655, 0]
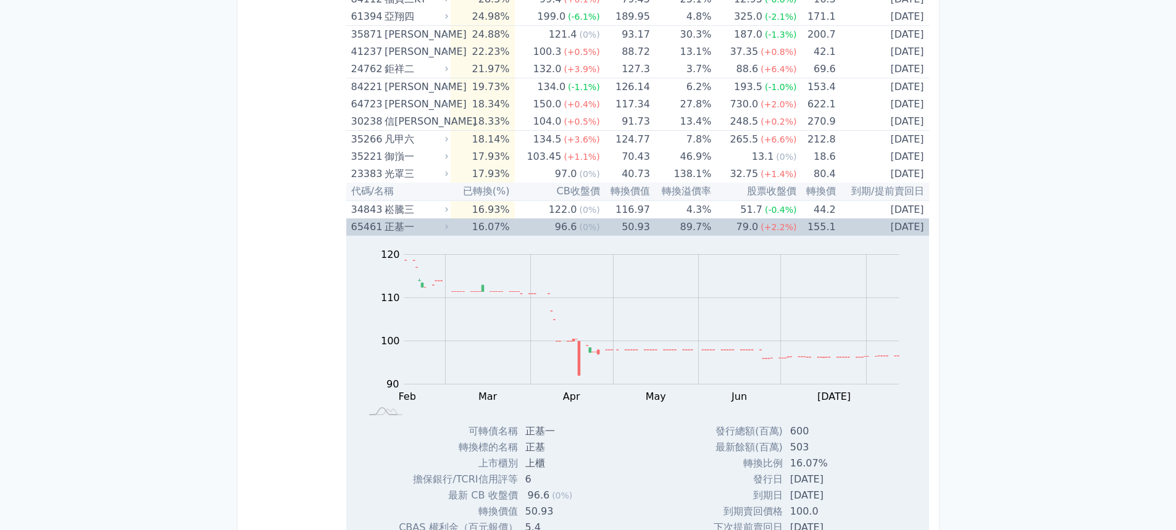
click at [464, 224] on td "16.07%" at bounding box center [483, 227] width 64 height 17
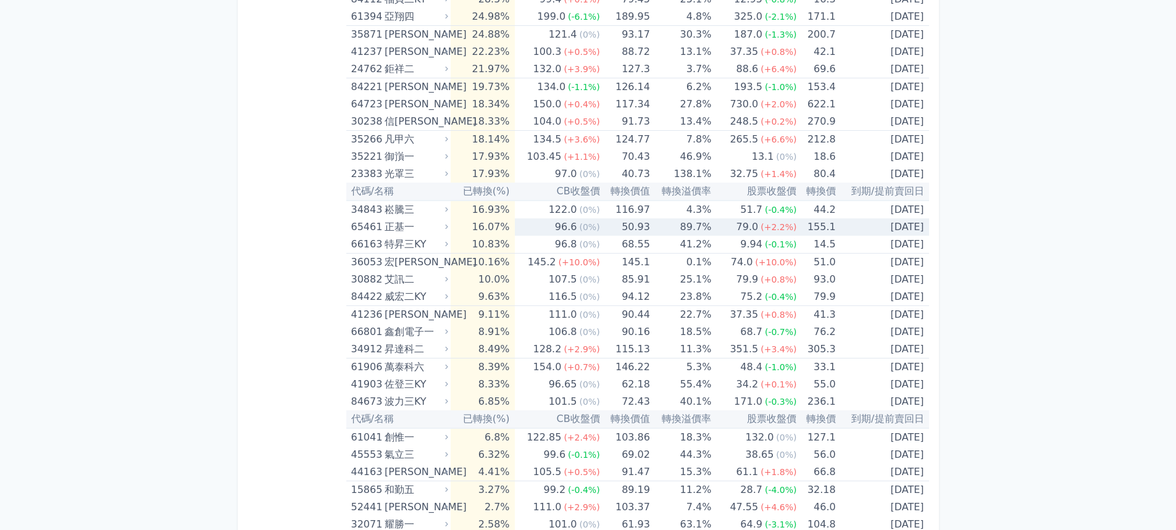
click at [448, 227] on icon at bounding box center [446, 227] width 3 height 5
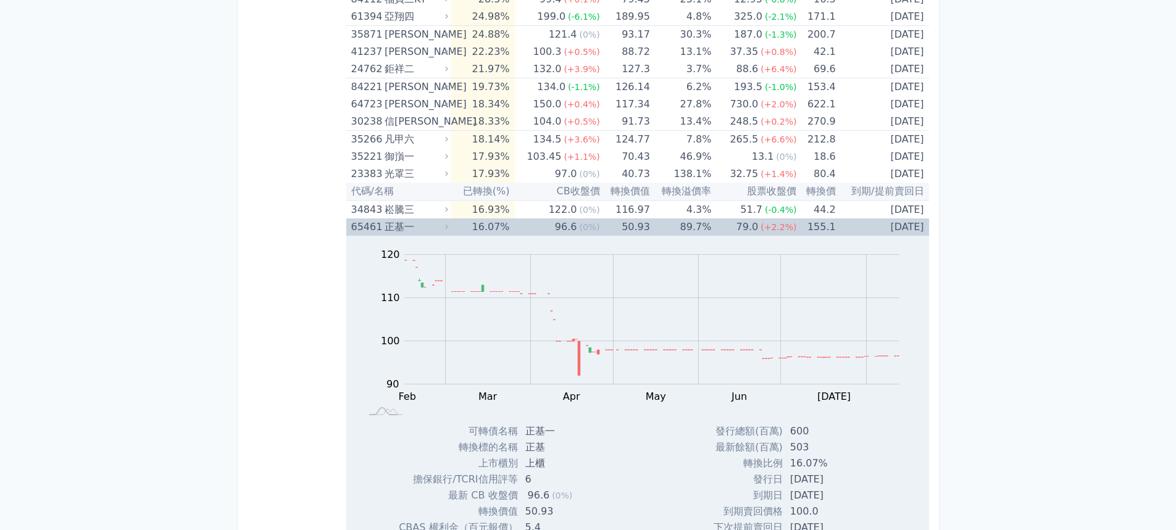
click at [448, 227] on icon at bounding box center [446, 227] width 3 height 5
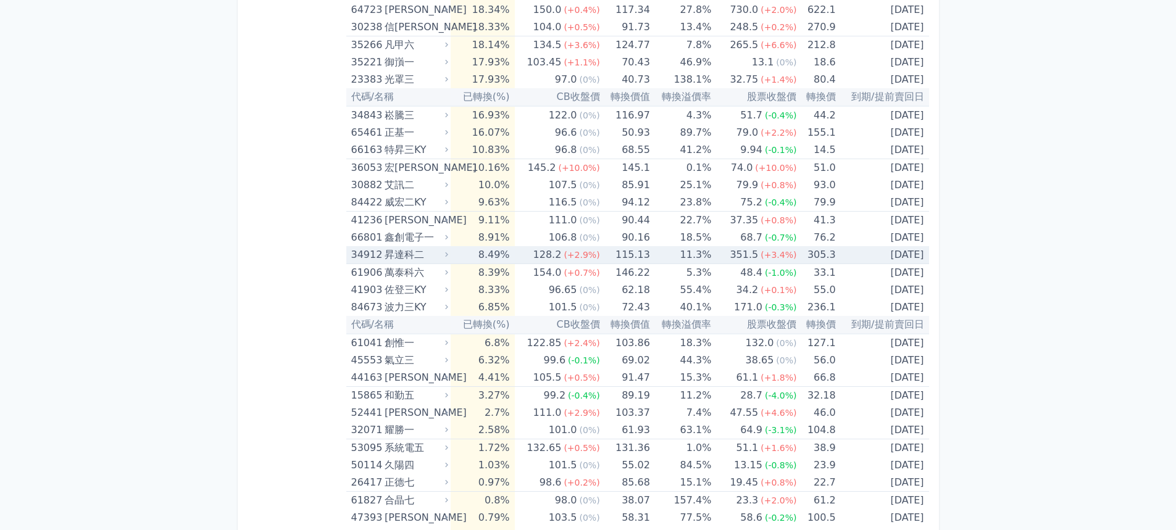
scroll to position [2779, 0]
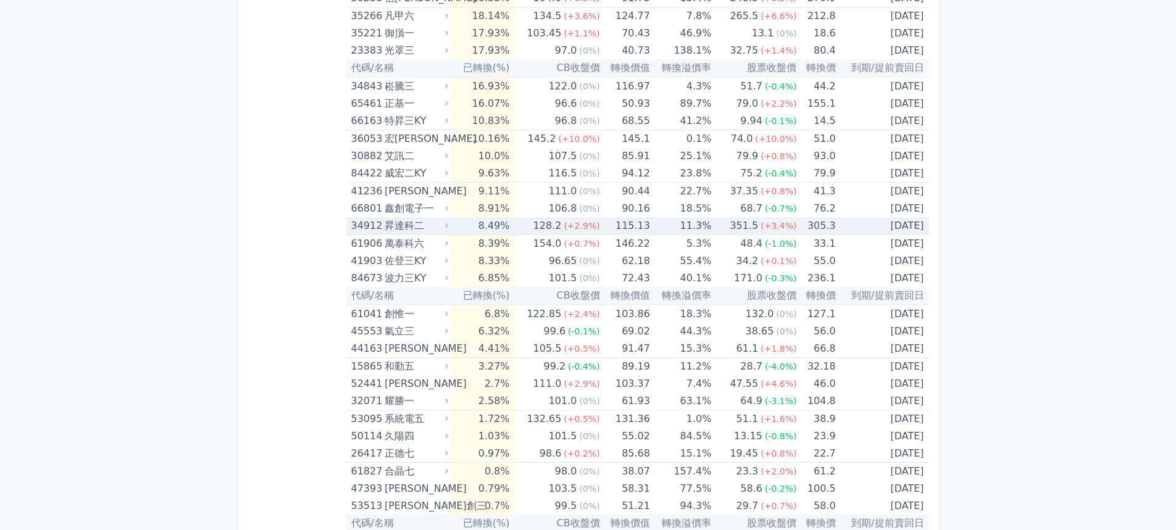
click at [713, 227] on td "351.5 (+3.4%)" at bounding box center [753, 226] width 85 height 18
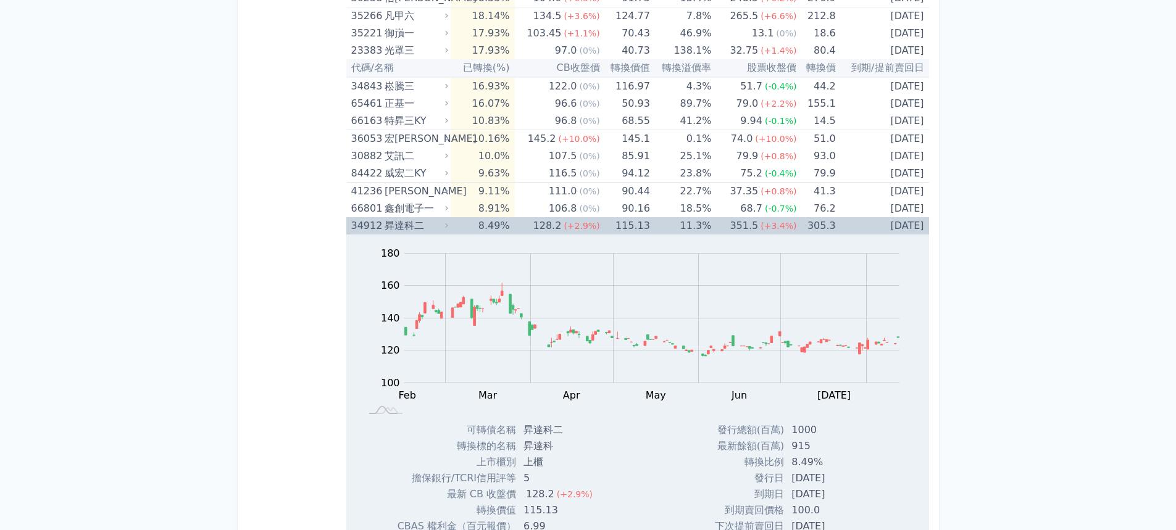
click at [451, 224] on icon at bounding box center [447, 226] width 8 height 8
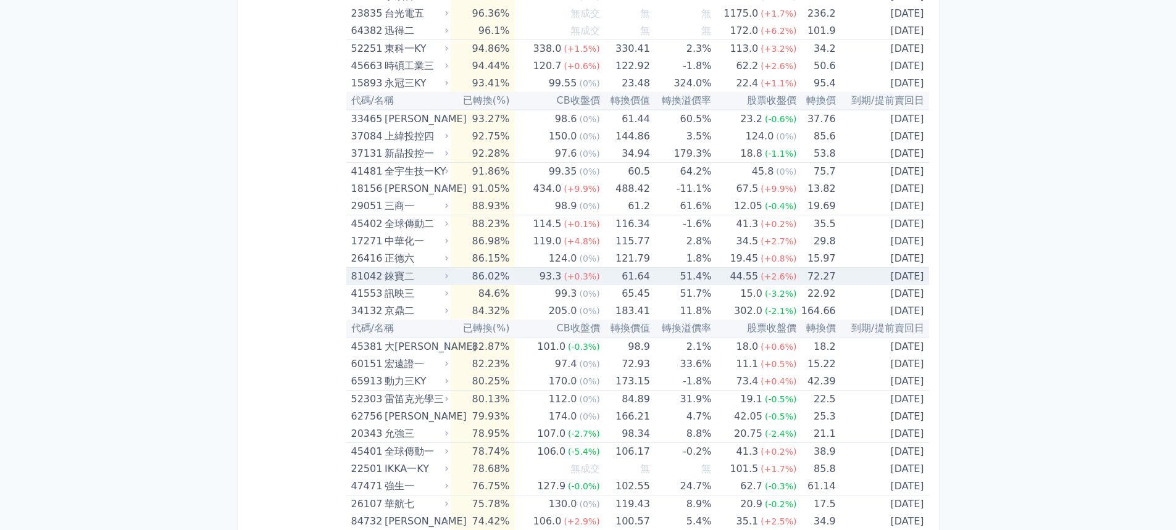
scroll to position [1173, 0]
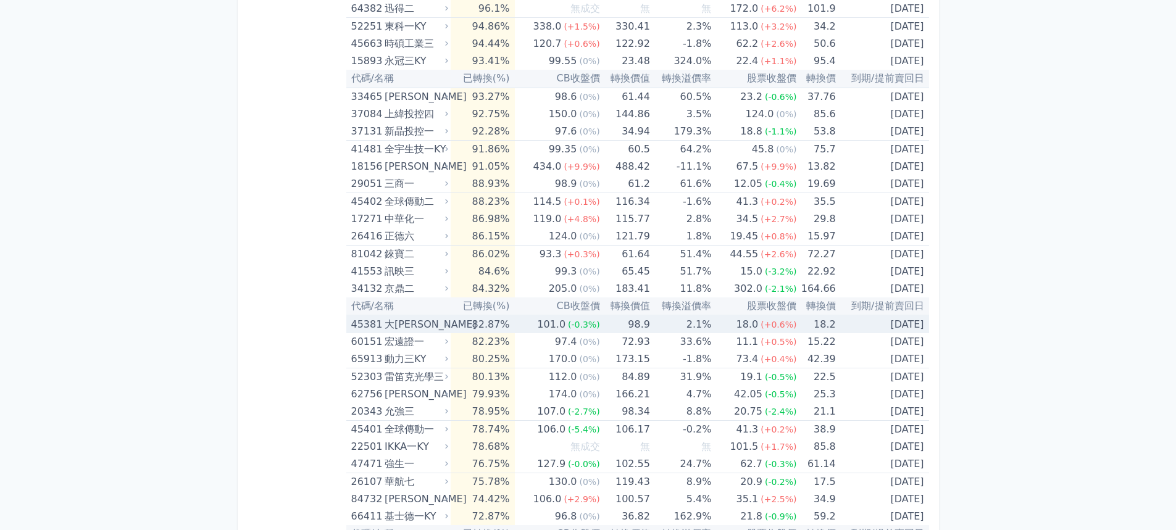
click at [638, 325] on td "98.9" at bounding box center [625, 325] width 50 height 18
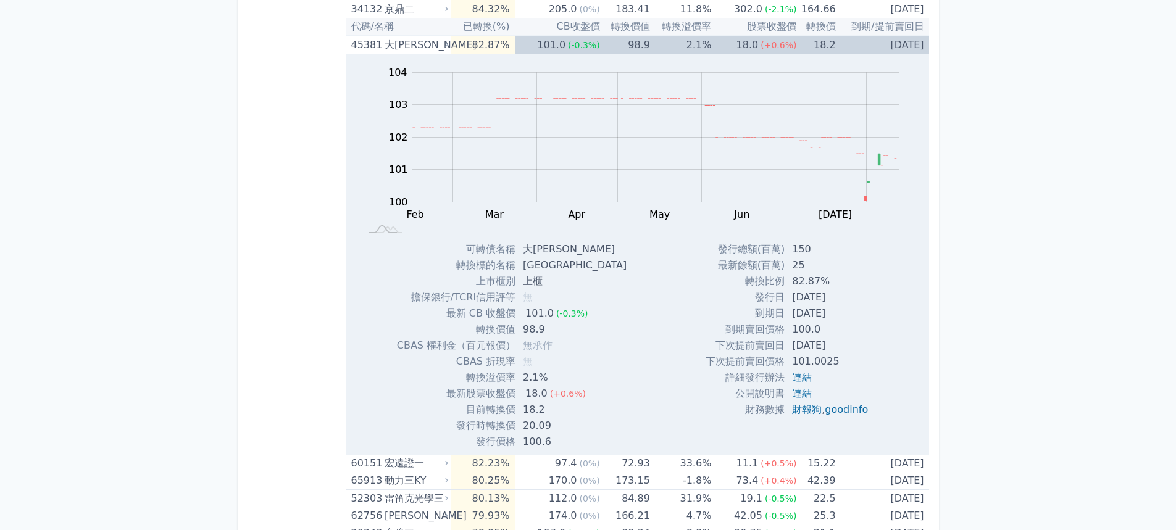
scroll to position [1297, 0]
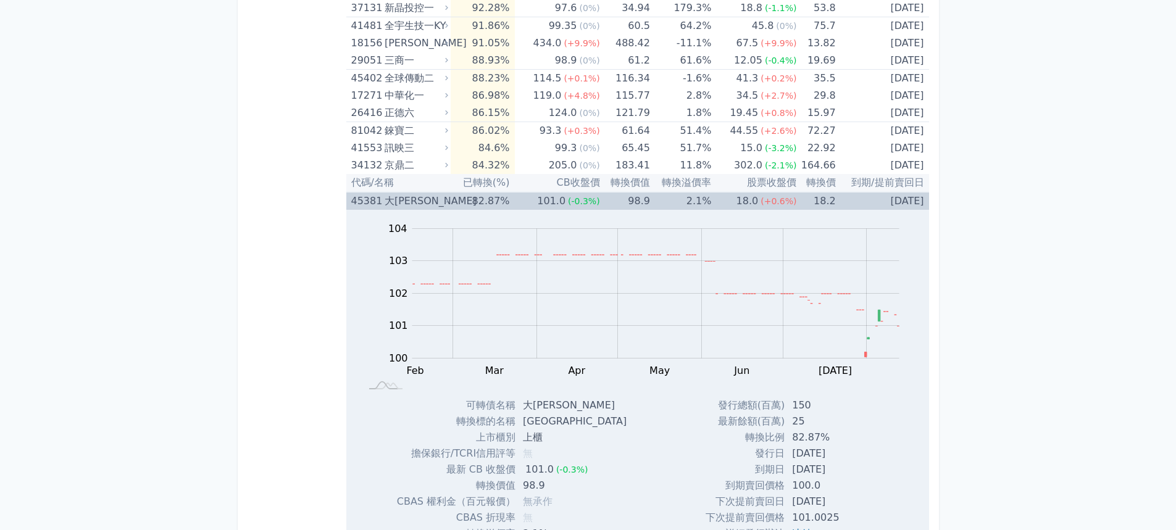
click at [451, 199] on icon at bounding box center [447, 201] width 8 height 8
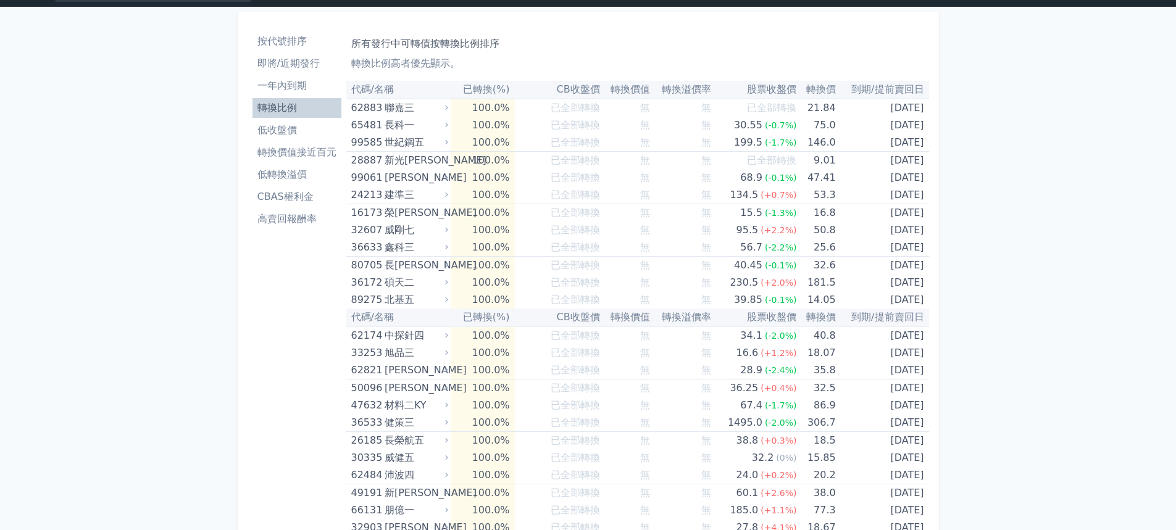
scroll to position [0, 0]
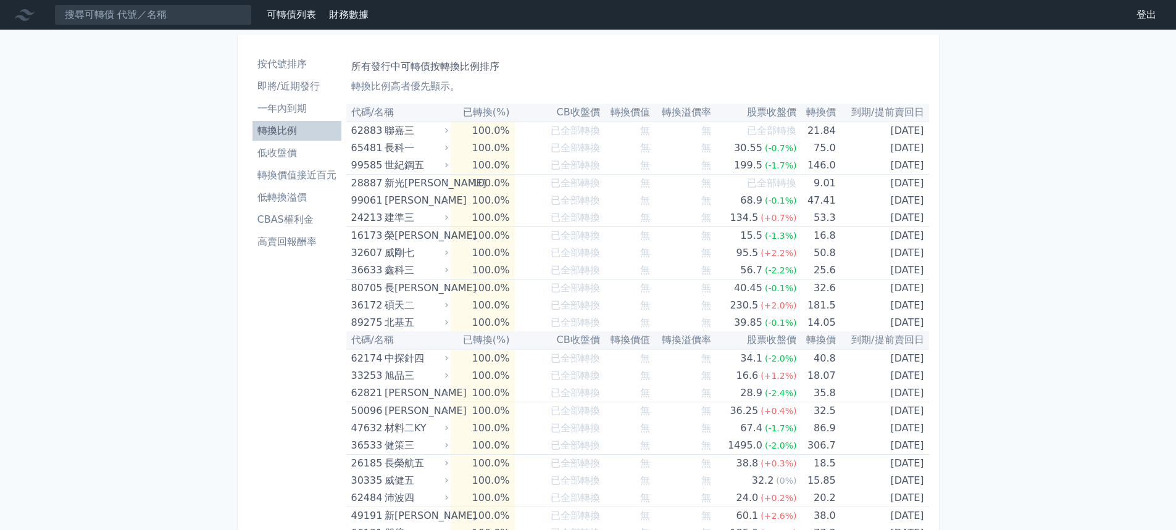
click at [282, 109] on li "一年內到期" at bounding box center [297, 108] width 89 height 15
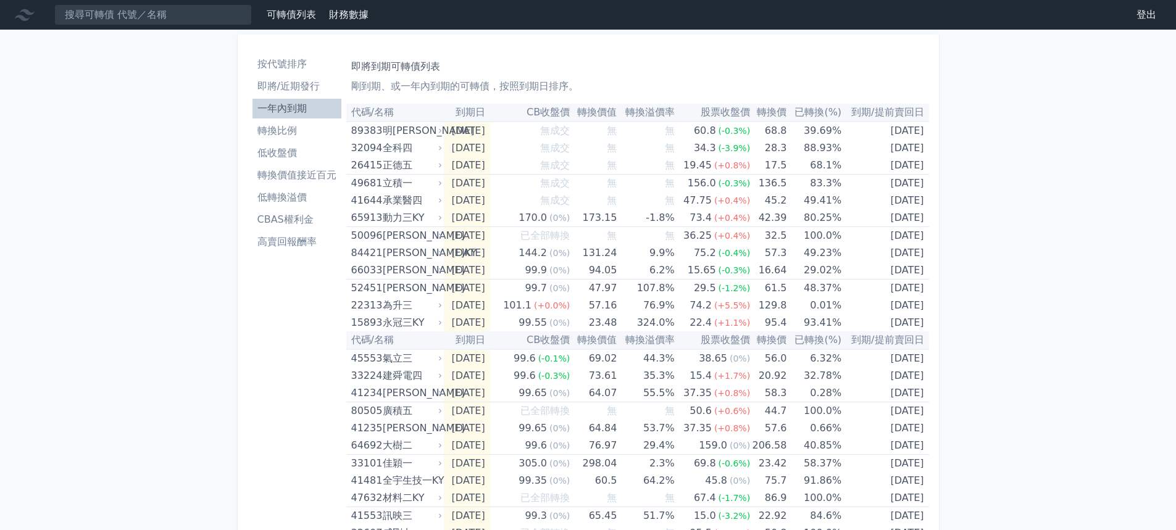
click at [283, 82] on li "即將/近期發行" at bounding box center [297, 86] width 89 height 15
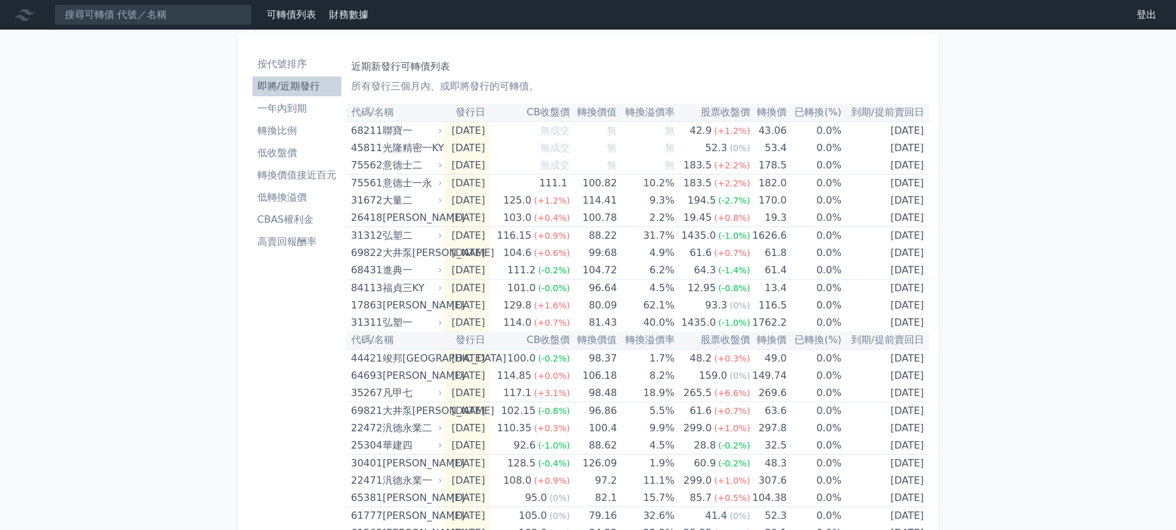
click at [283, 82] on li "即將/近期發行" at bounding box center [297, 86] width 89 height 15
click at [600, 128] on td "無" at bounding box center [593, 131] width 47 height 18
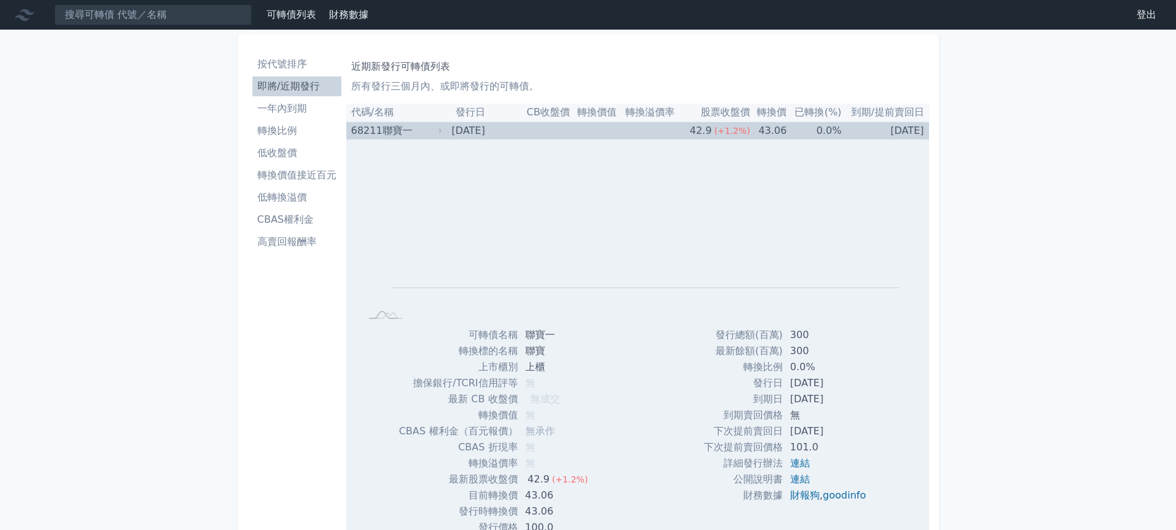
click at [541, 132] on td "無成交" at bounding box center [530, 131] width 80 height 18
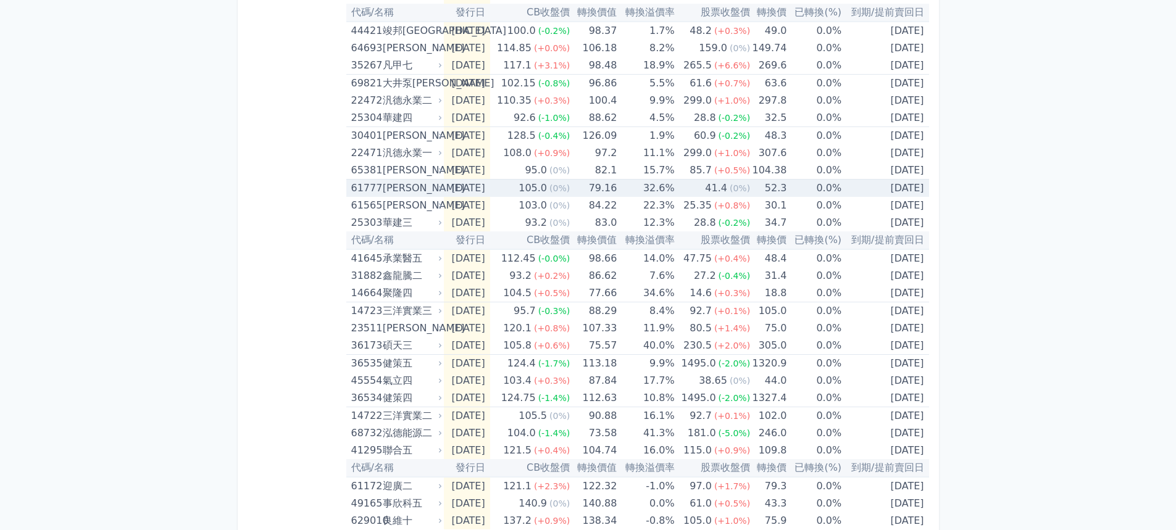
scroll to position [347, 0]
